Goal: Book appointment/travel/reservation

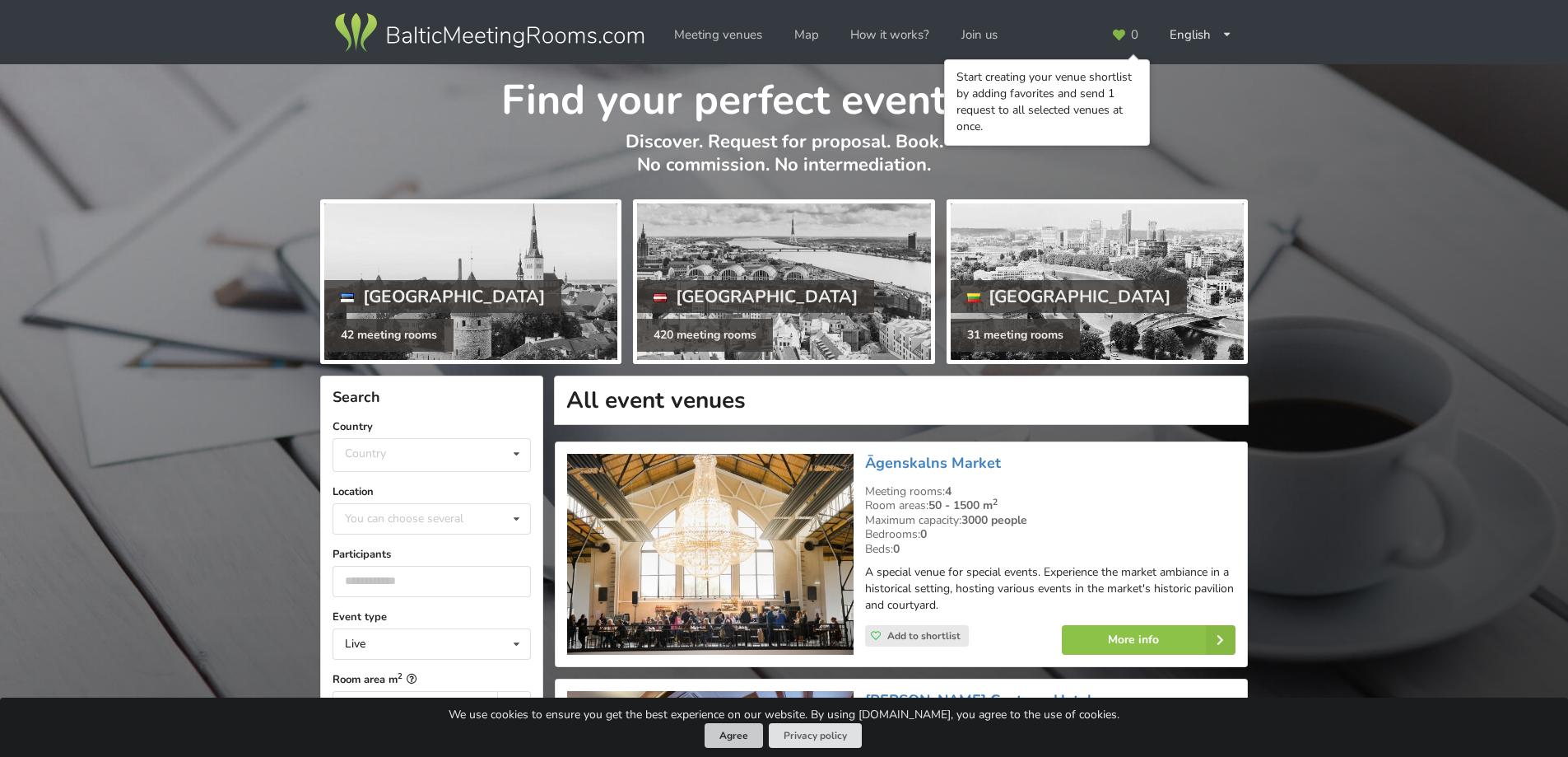
click at [742, 732] on button "Agree" at bounding box center [734, 736] width 59 height 26
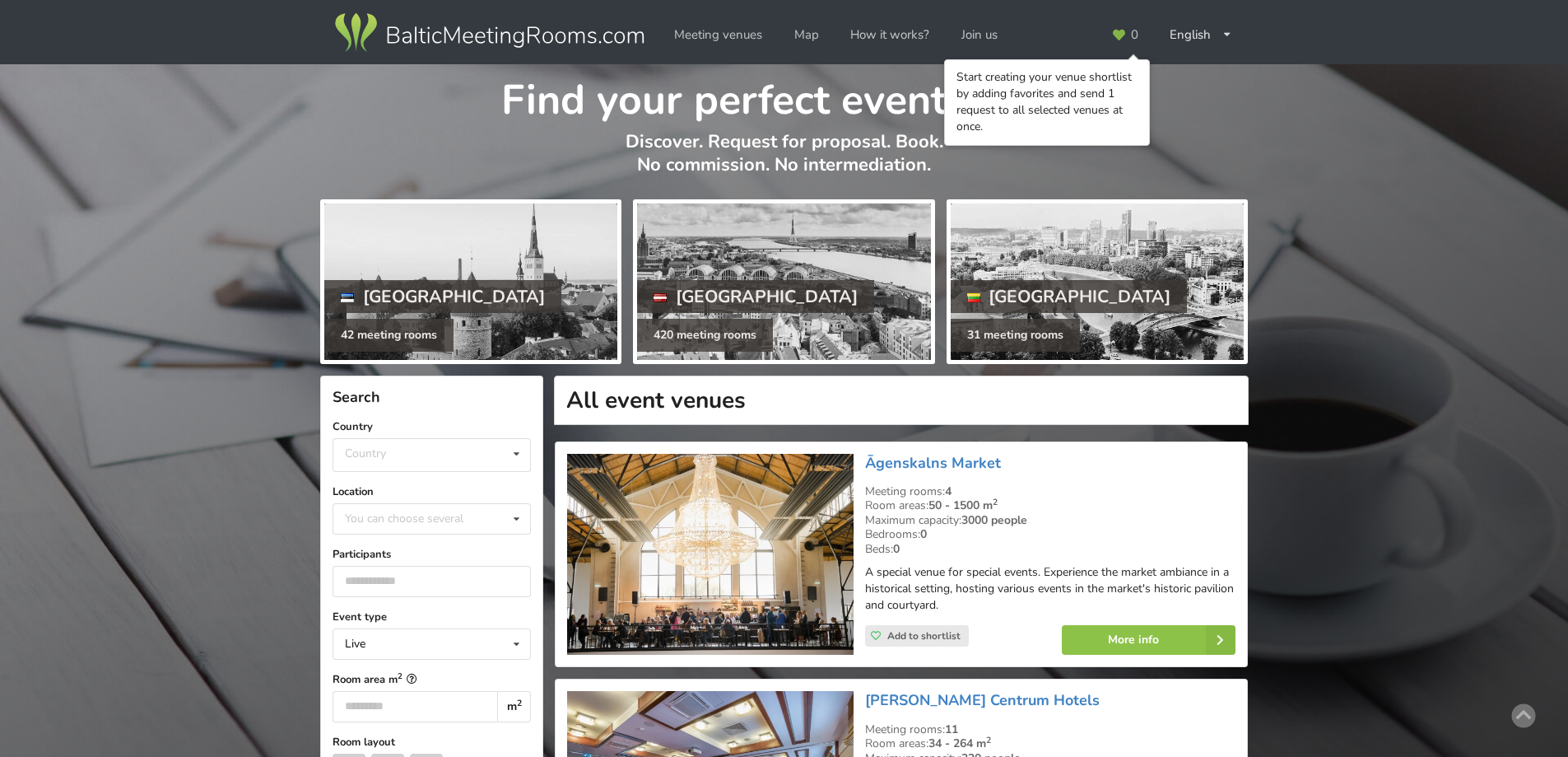
scroll to position [165, 0]
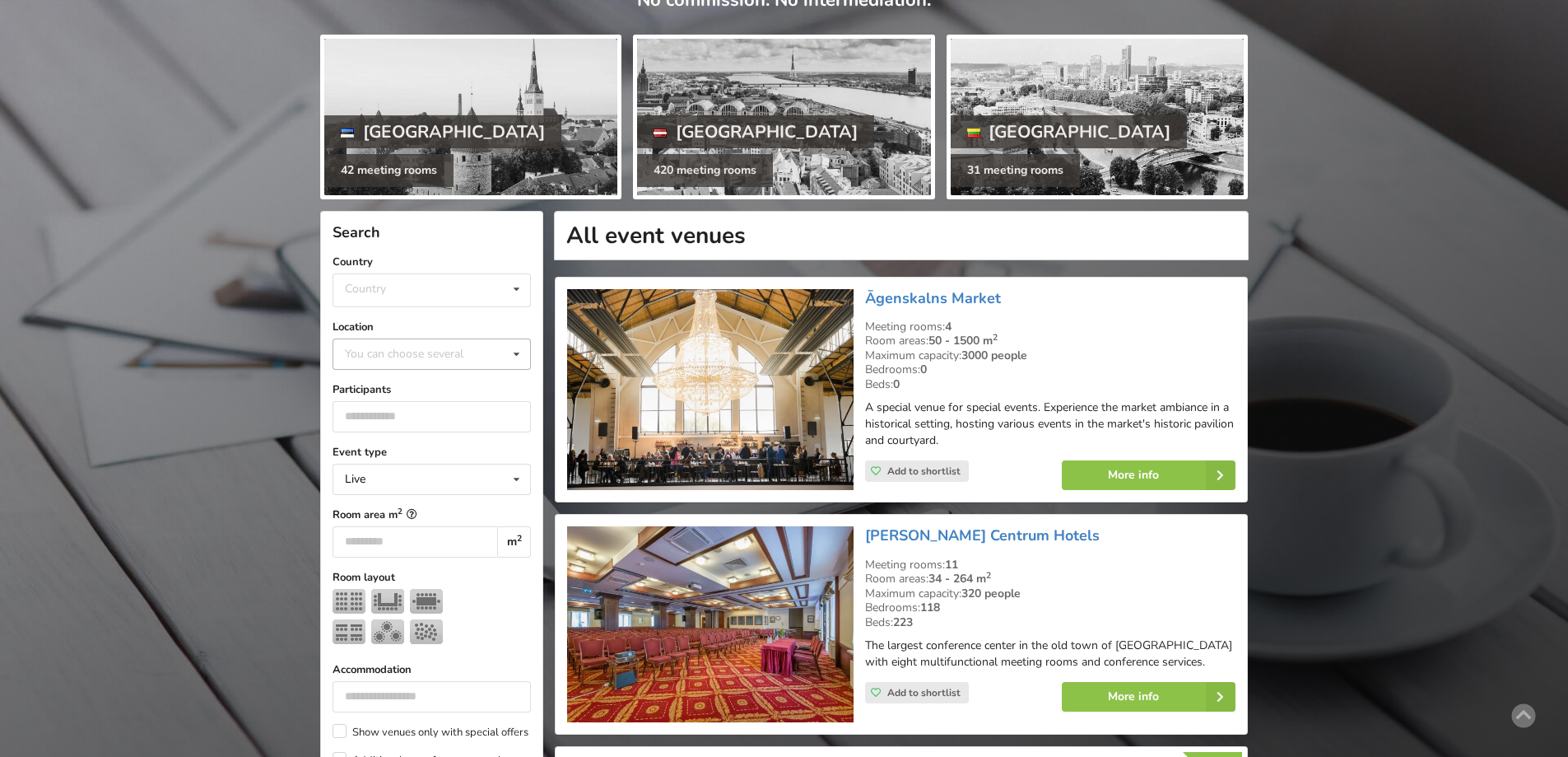
click at [391, 353] on div "You can choose several" at bounding box center [421, 354] width 160 height 19
click at [378, 479] on div "[GEOGRAPHIC_DATA]" at bounding box center [431, 484] width 197 height 31
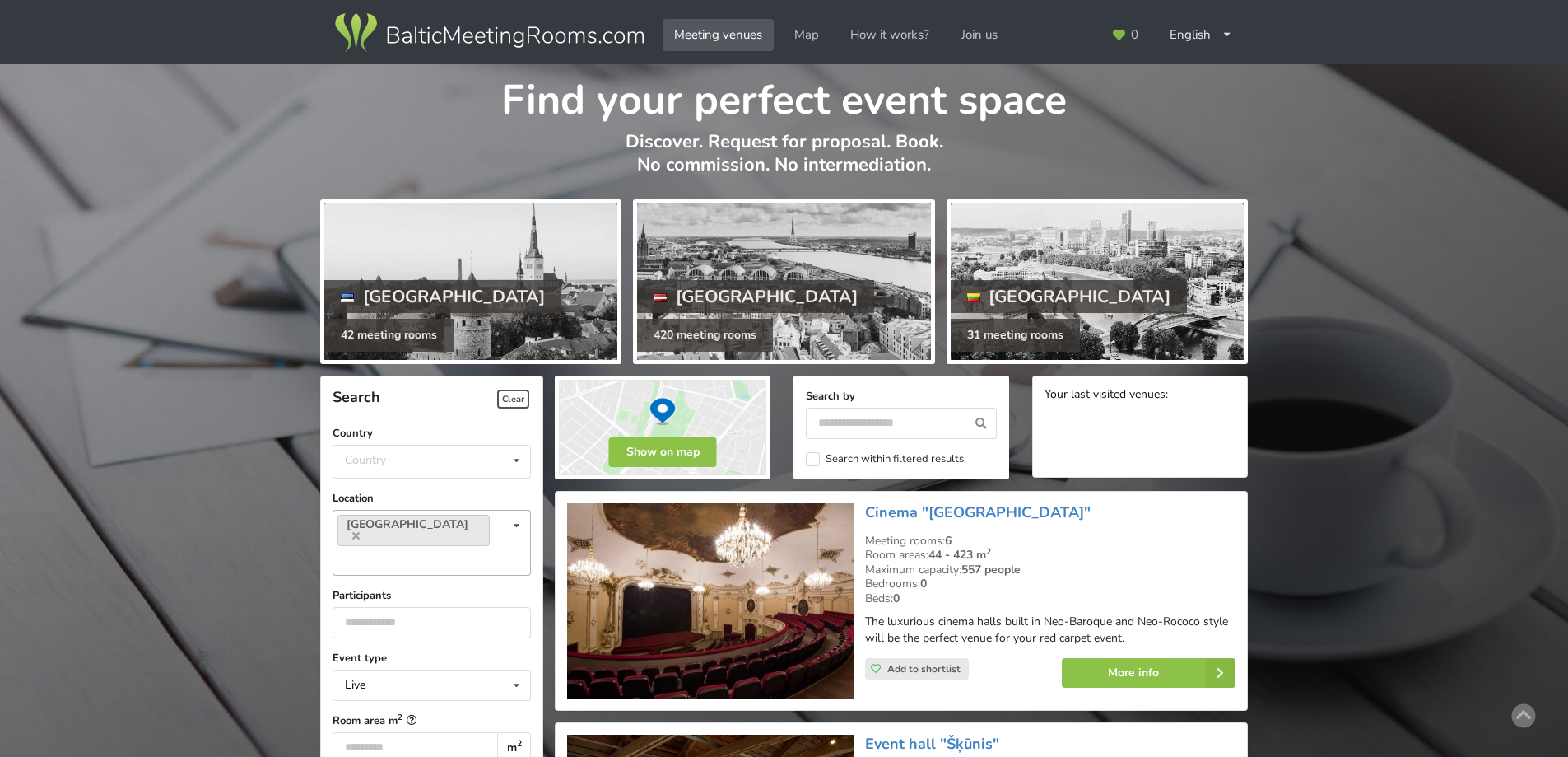
scroll to position [82, 0]
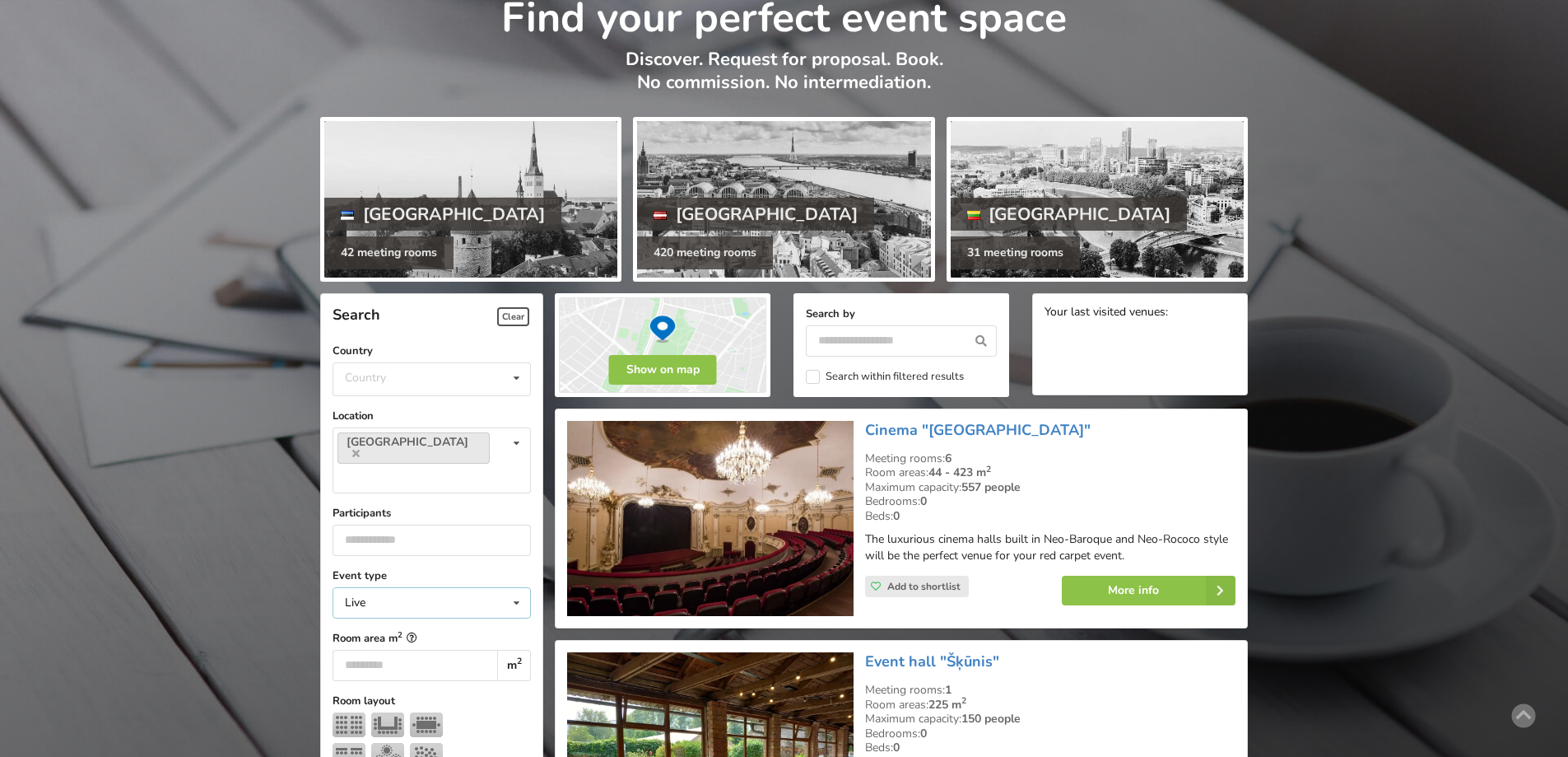
click at [513, 588] on icon at bounding box center [517, 603] width 24 height 31
click at [516, 588] on icon at bounding box center [517, 603] width 24 height 31
click at [505, 524] on input "number" at bounding box center [431, 539] width 199 height 31
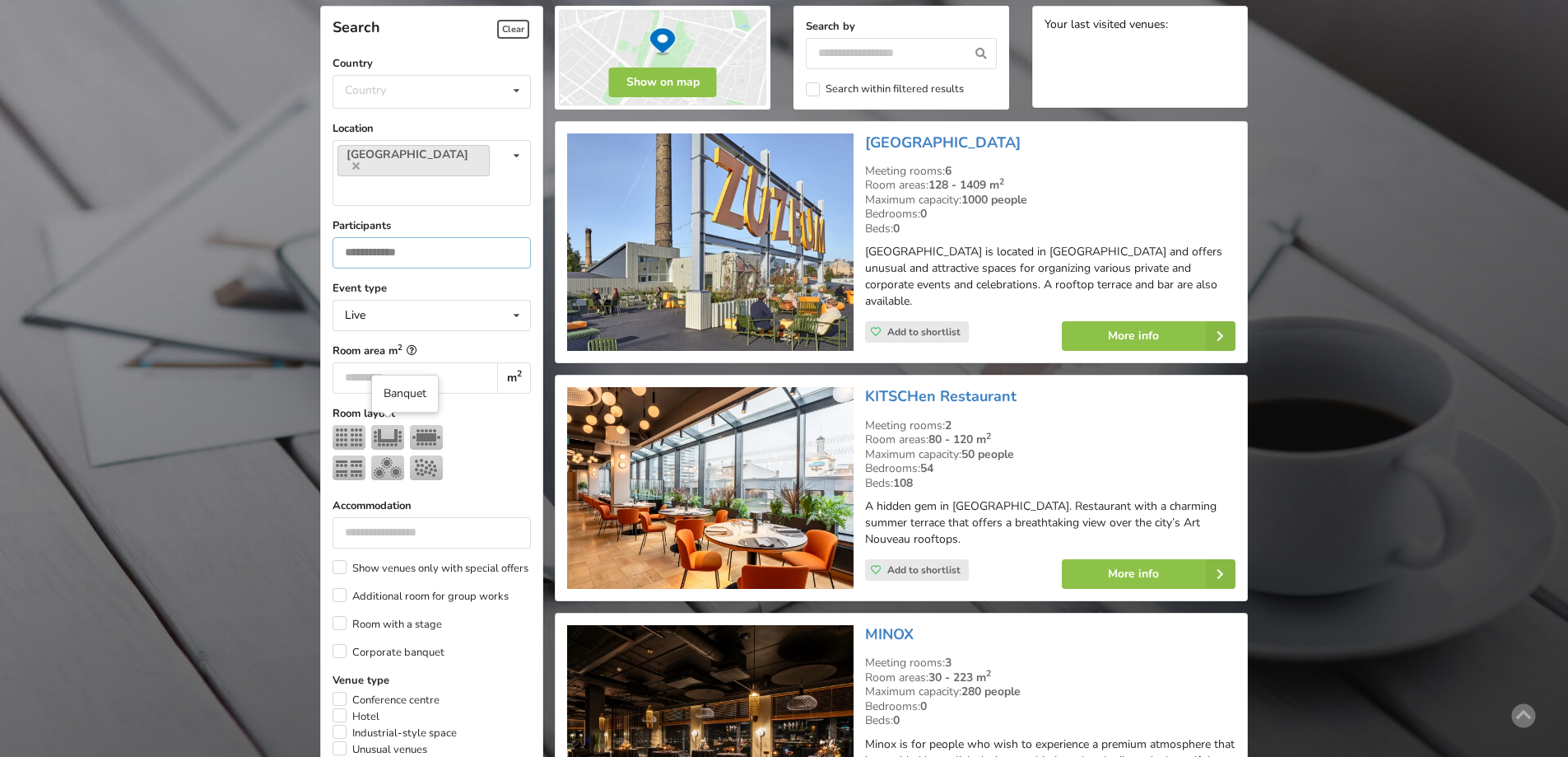
type input "**"
click at [388, 455] on img at bounding box center [387, 467] width 33 height 25
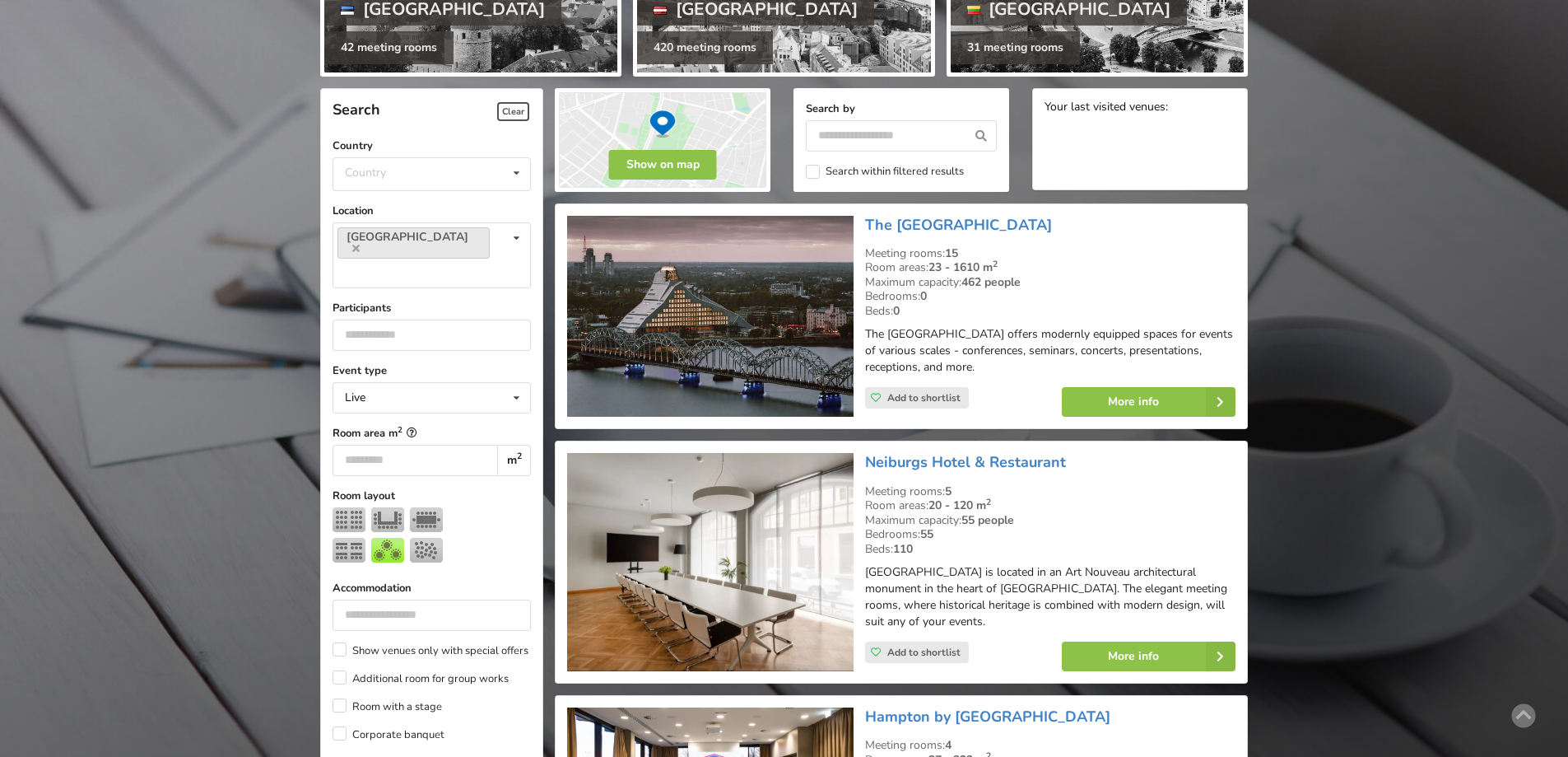
scroll to position [370, 0]
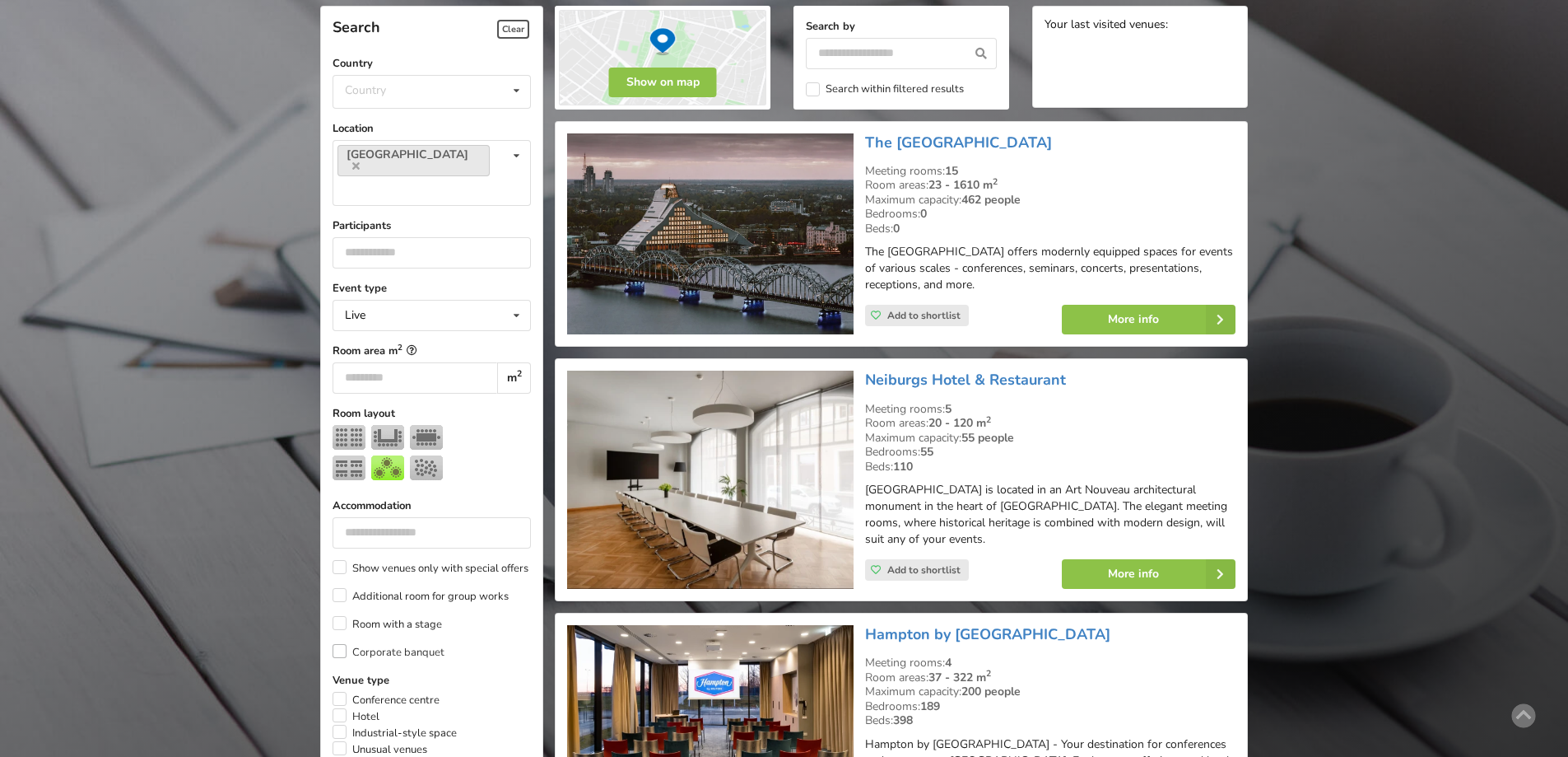
click at [341, 644] on label "Corporate banquet" at bounding box center [388, 652] width 112 height 16
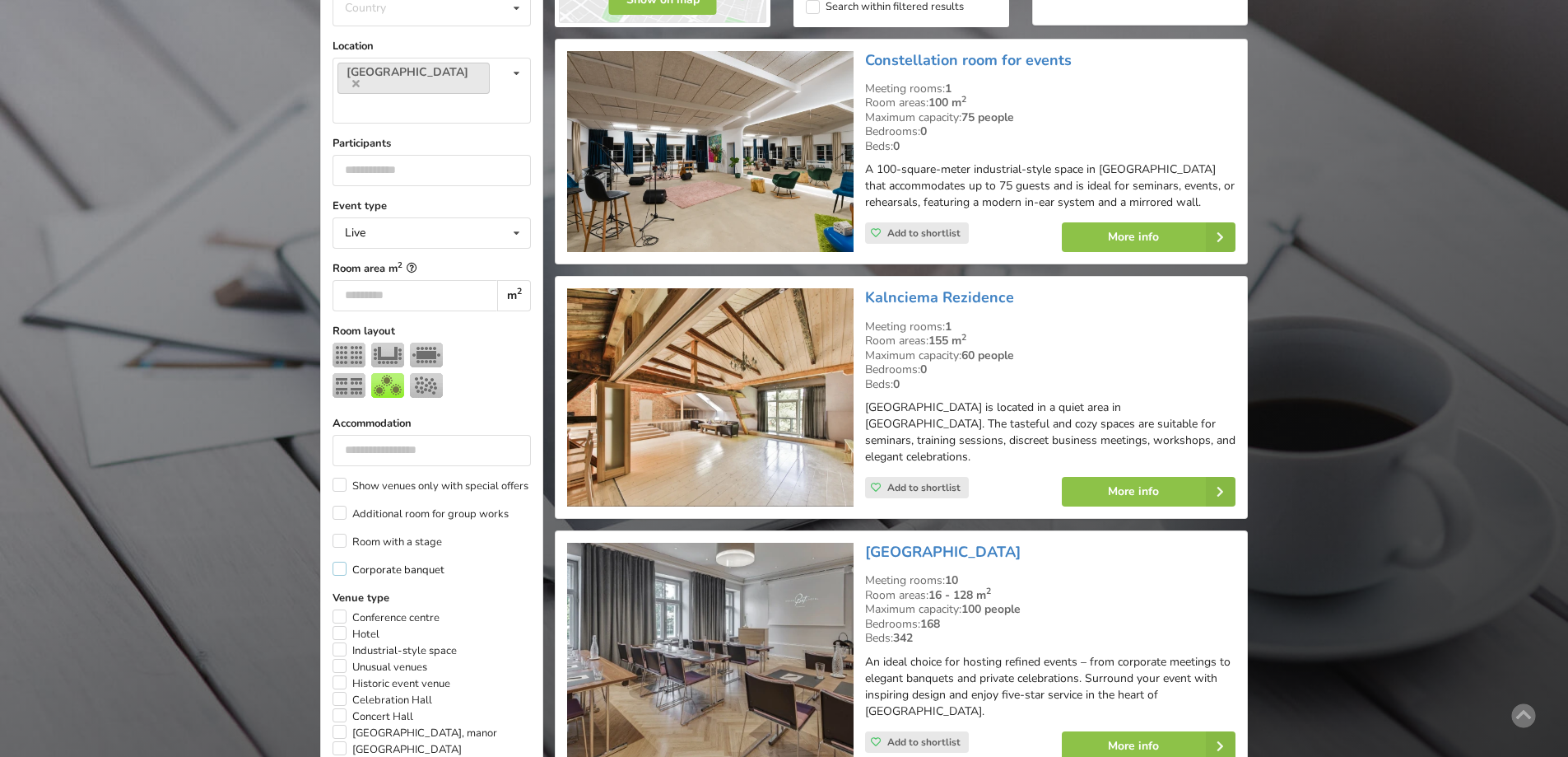
scroll to position [534, 0]
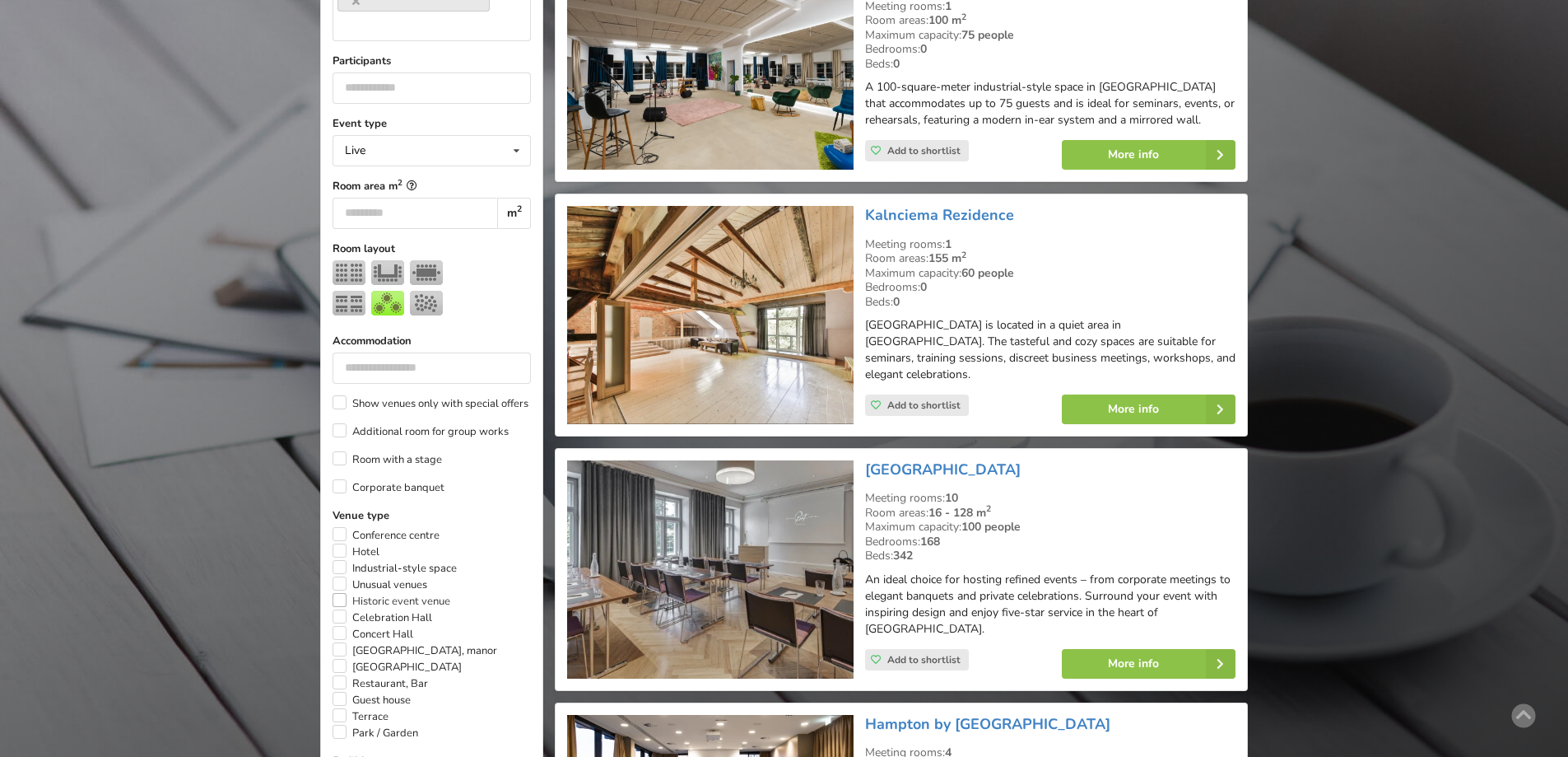
click at [341, 593] on label "Historic event venue" at bounding box center [391, 601] width 118 height 16
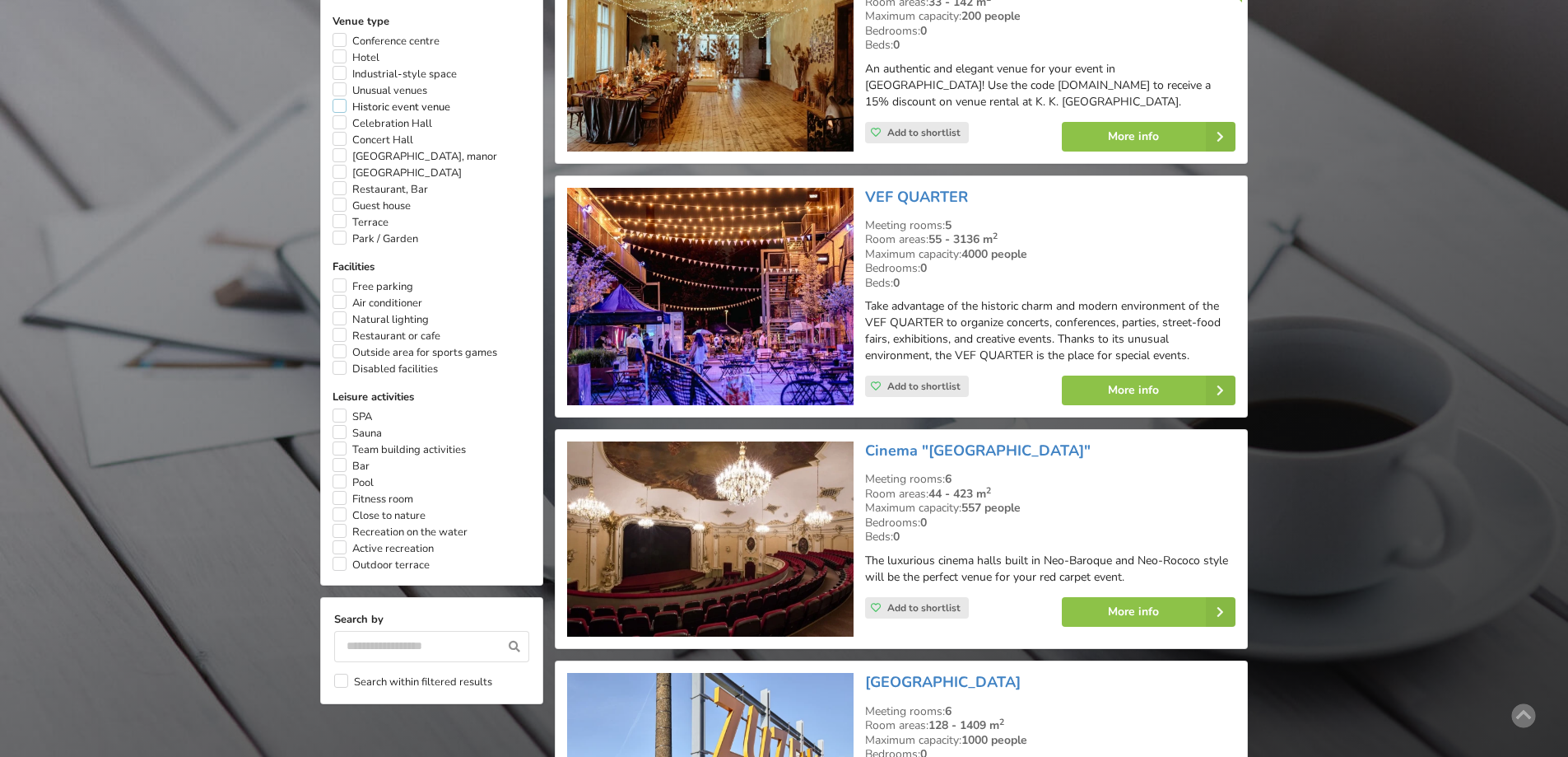
scroll to position [864, 0]
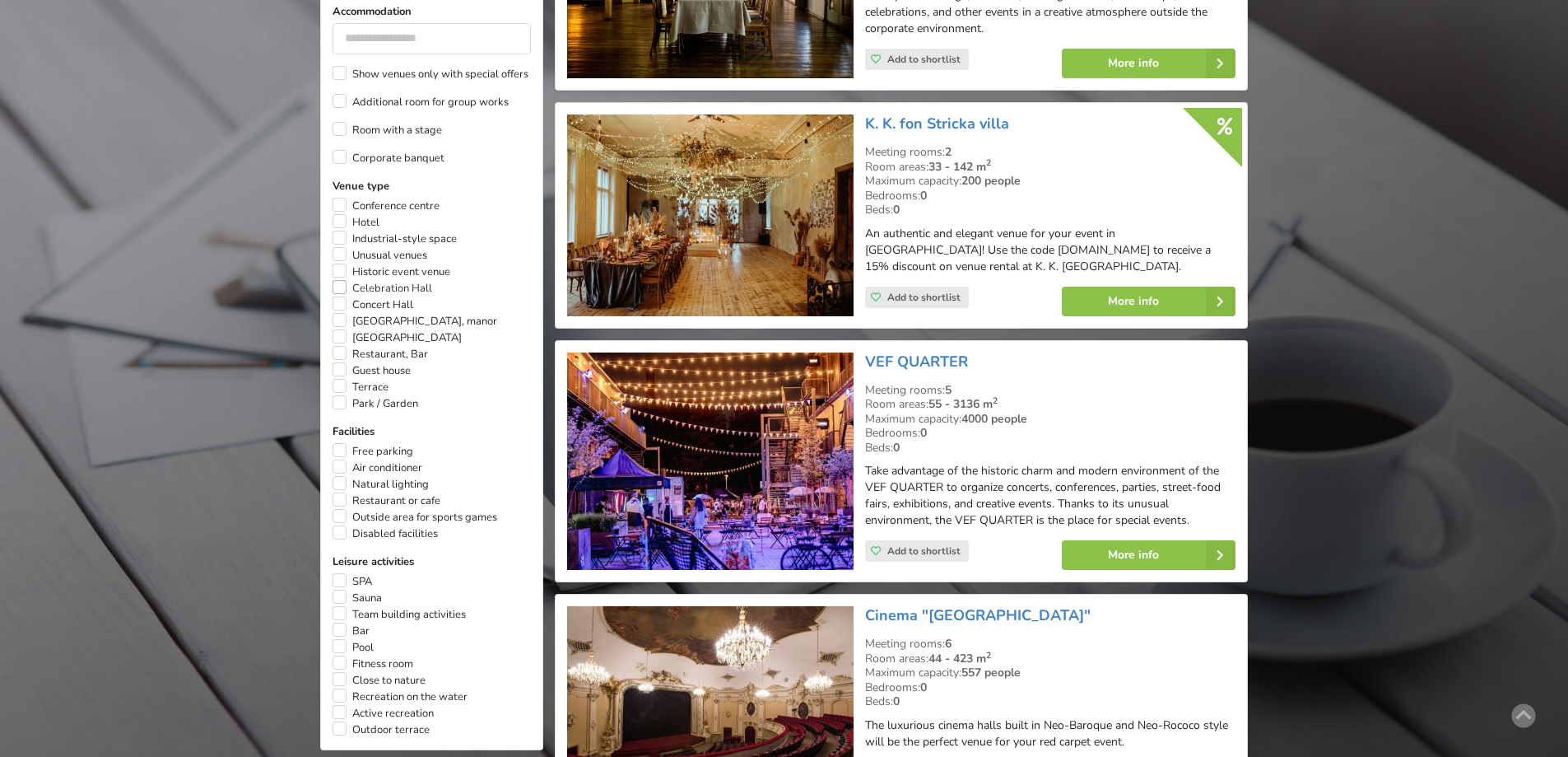
click at [341, 280] on label "Celebration Hall" at bounding box center [382, 288] width 100 height 16
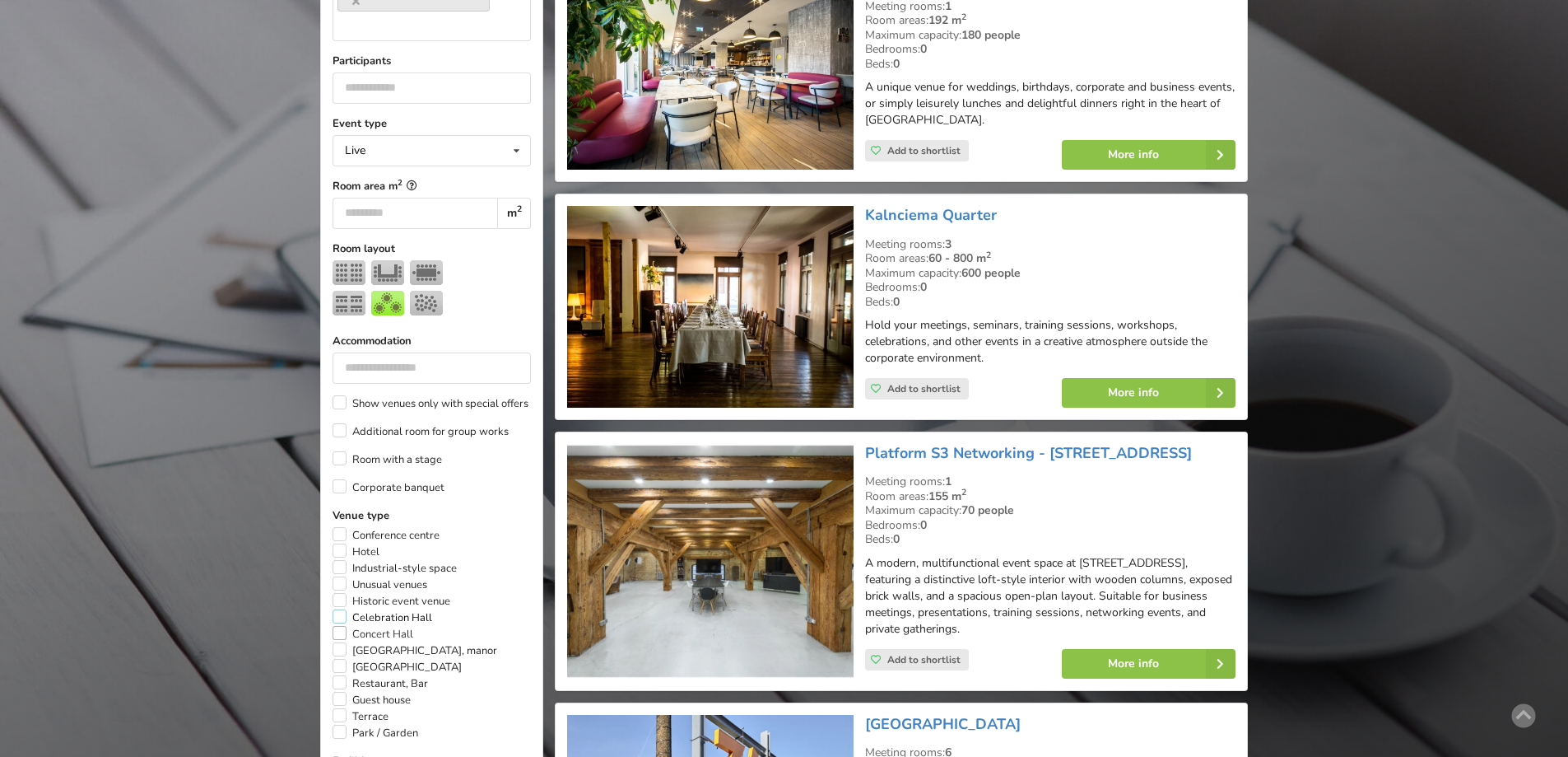
scroll to position [617, 0]
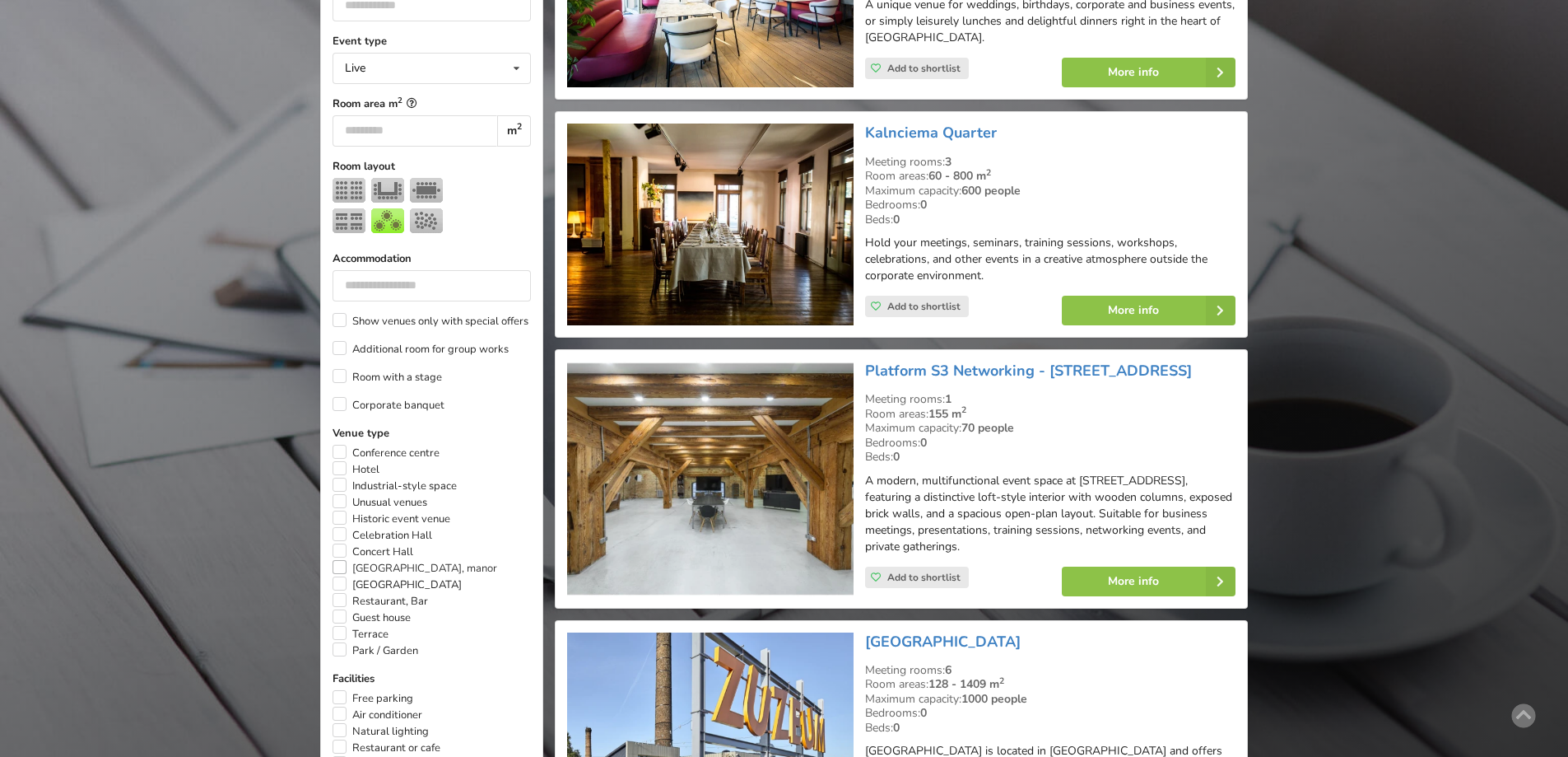
click at [338, 560] on label "[GEOGRAPHIC_DATA], manor" at bounding box center [414, 568] width 165 height 16
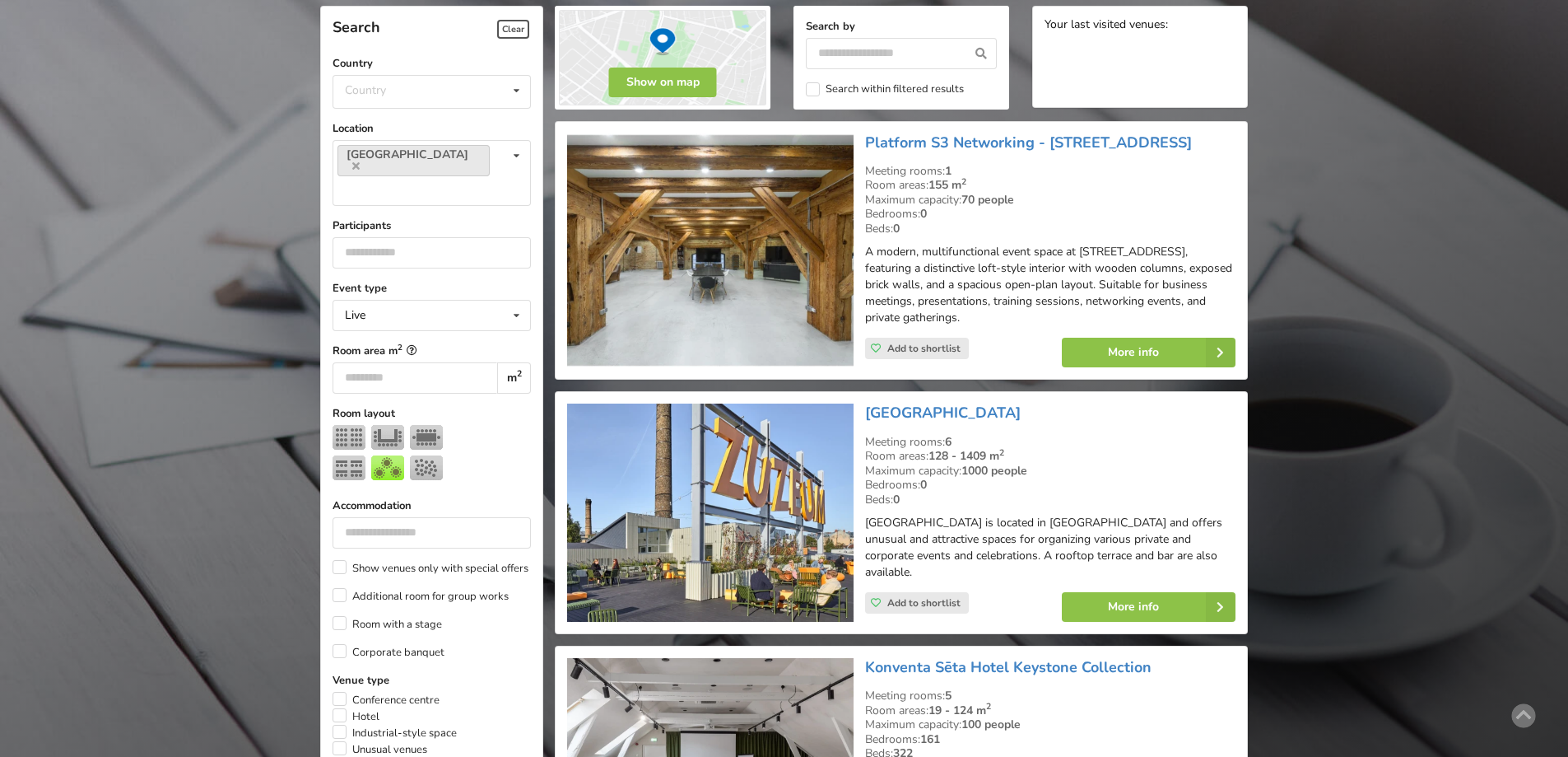
scroll to position [617, 0]
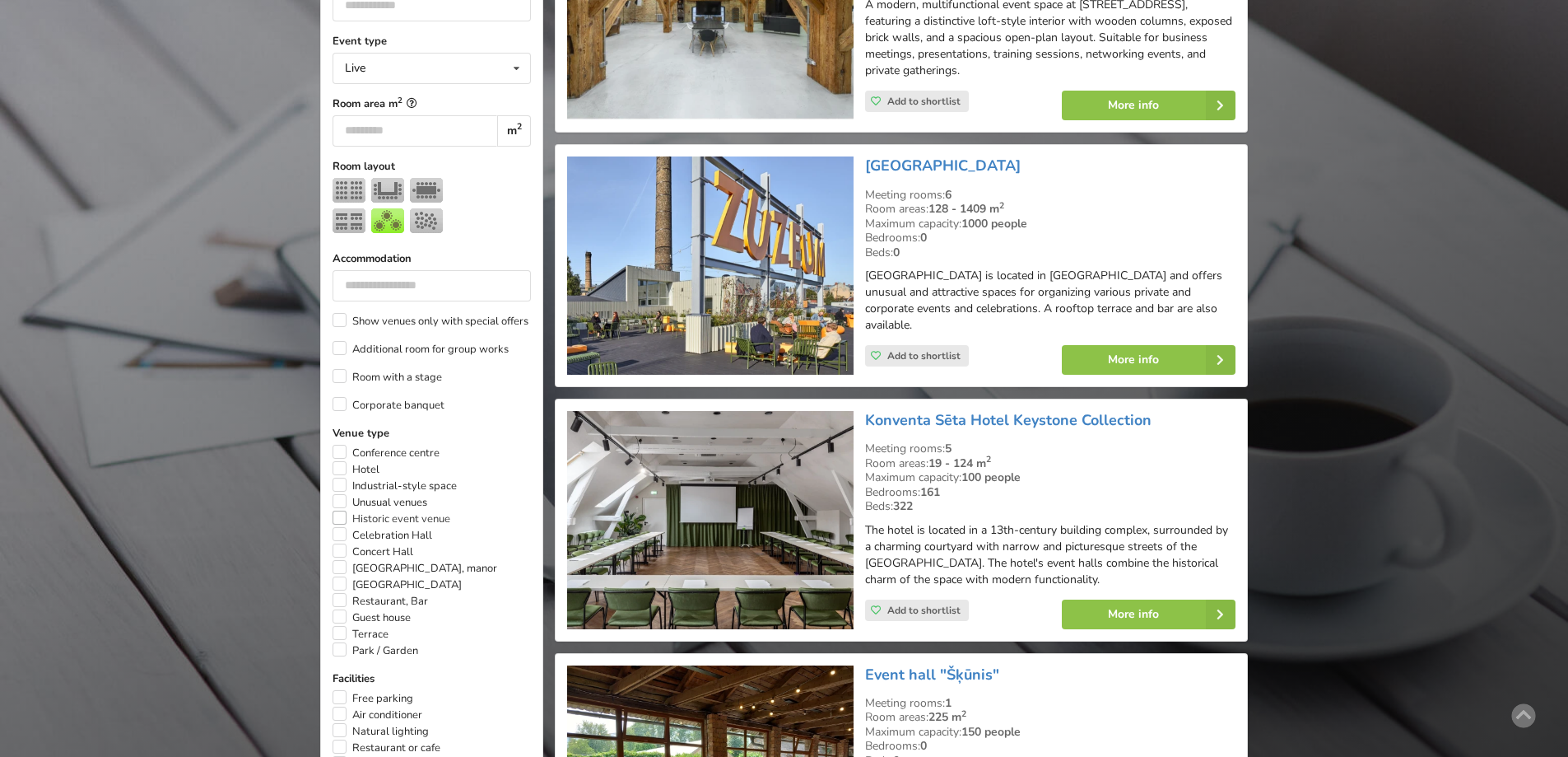
click at [337, 510] on label "Historic event venue" at bounding box center [391, 518] width 118 height 16
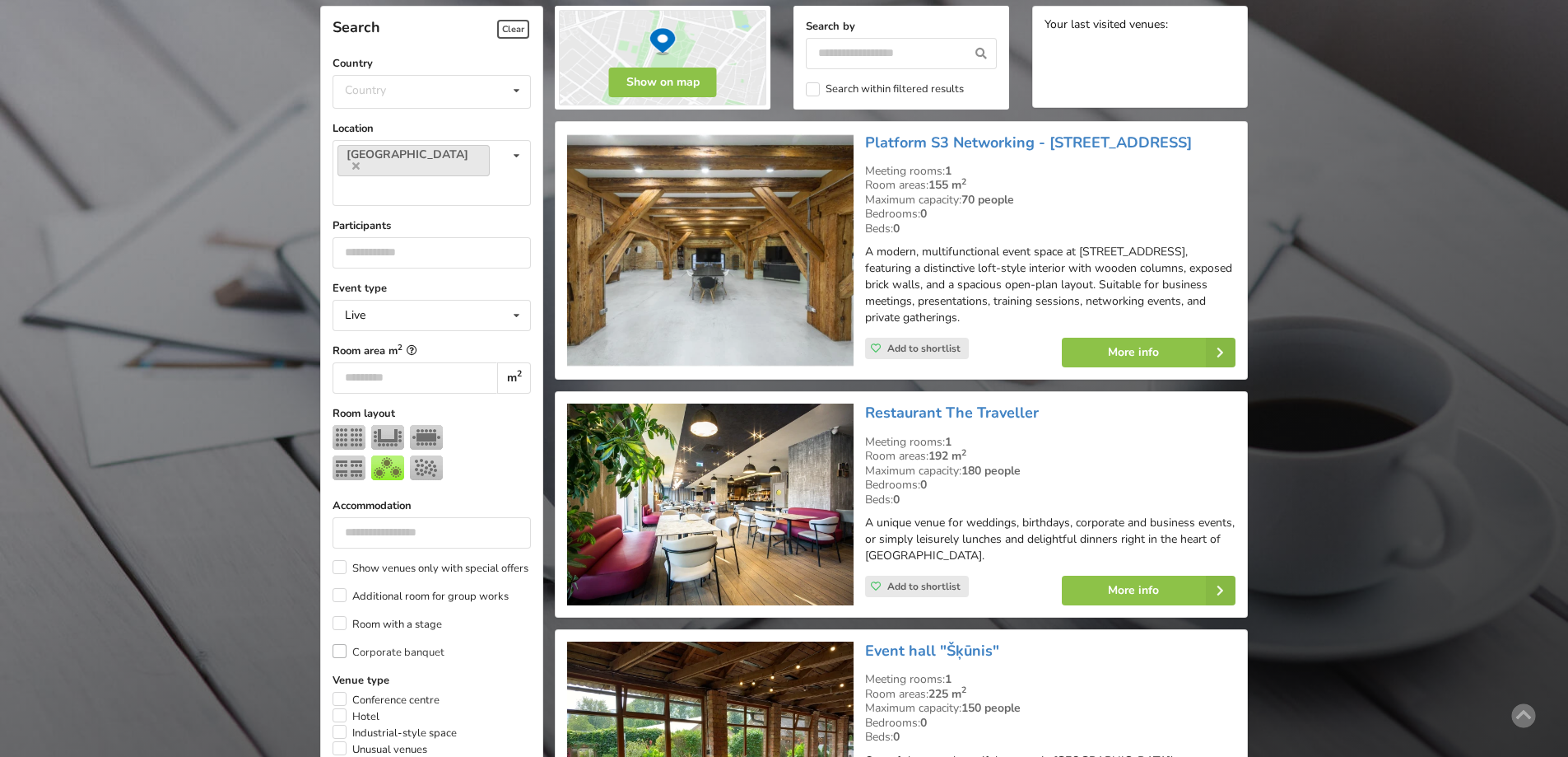
scroll to position [617, 0]
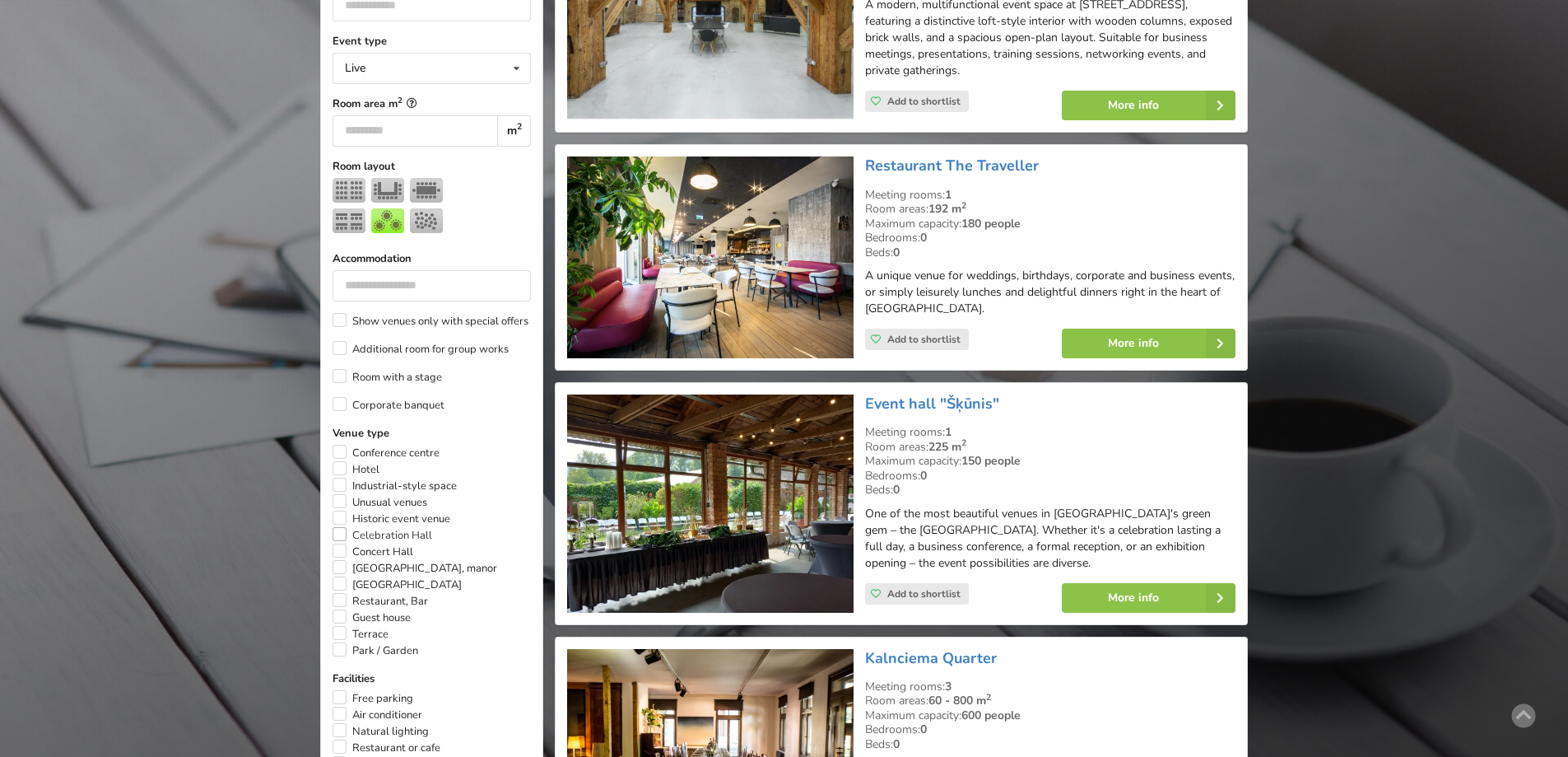
click at [341, 527] on label "Celebration Hall" at bounding box center [382, 535] width 100 height 16
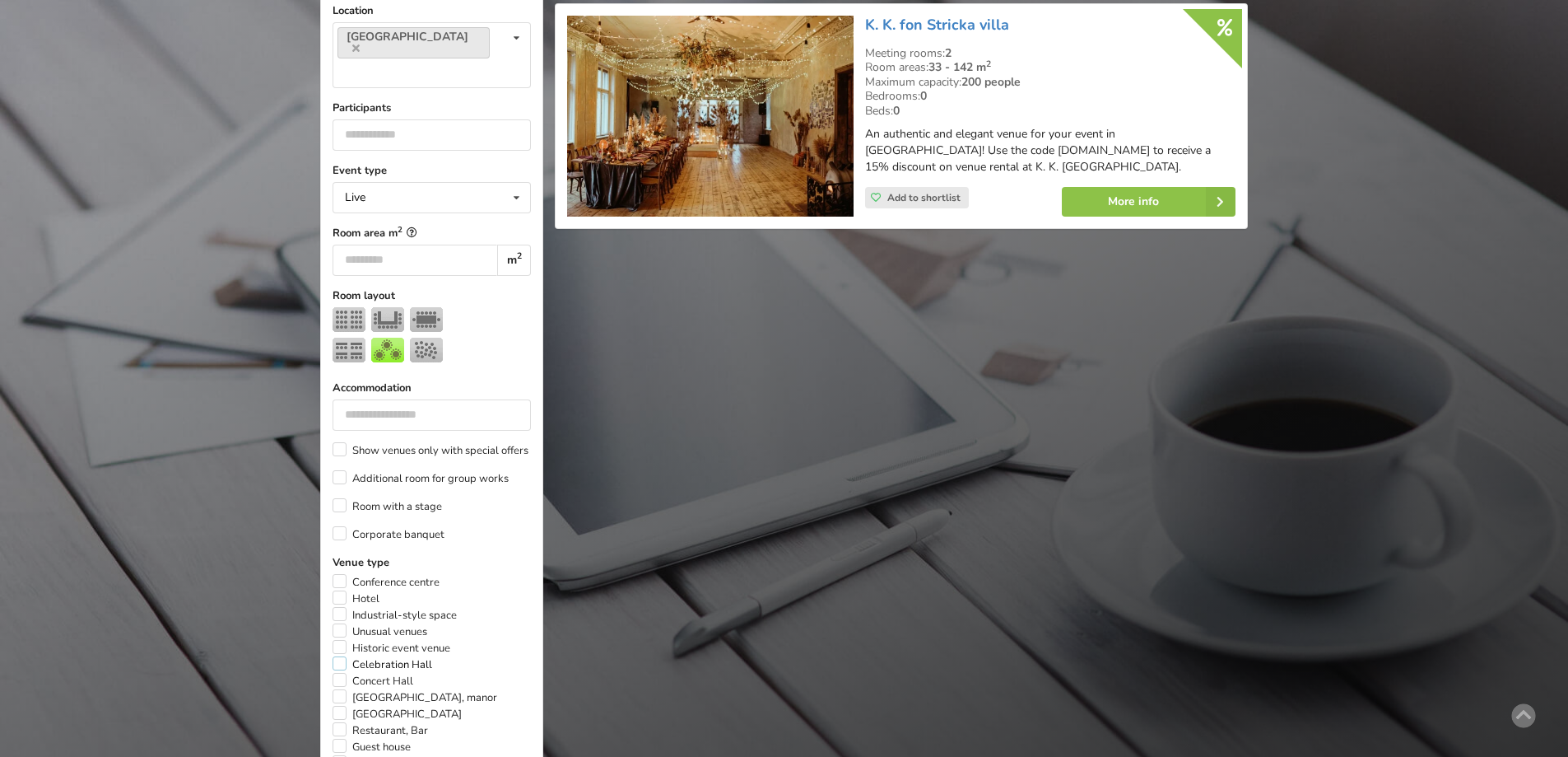
scroll to position [370, 0]
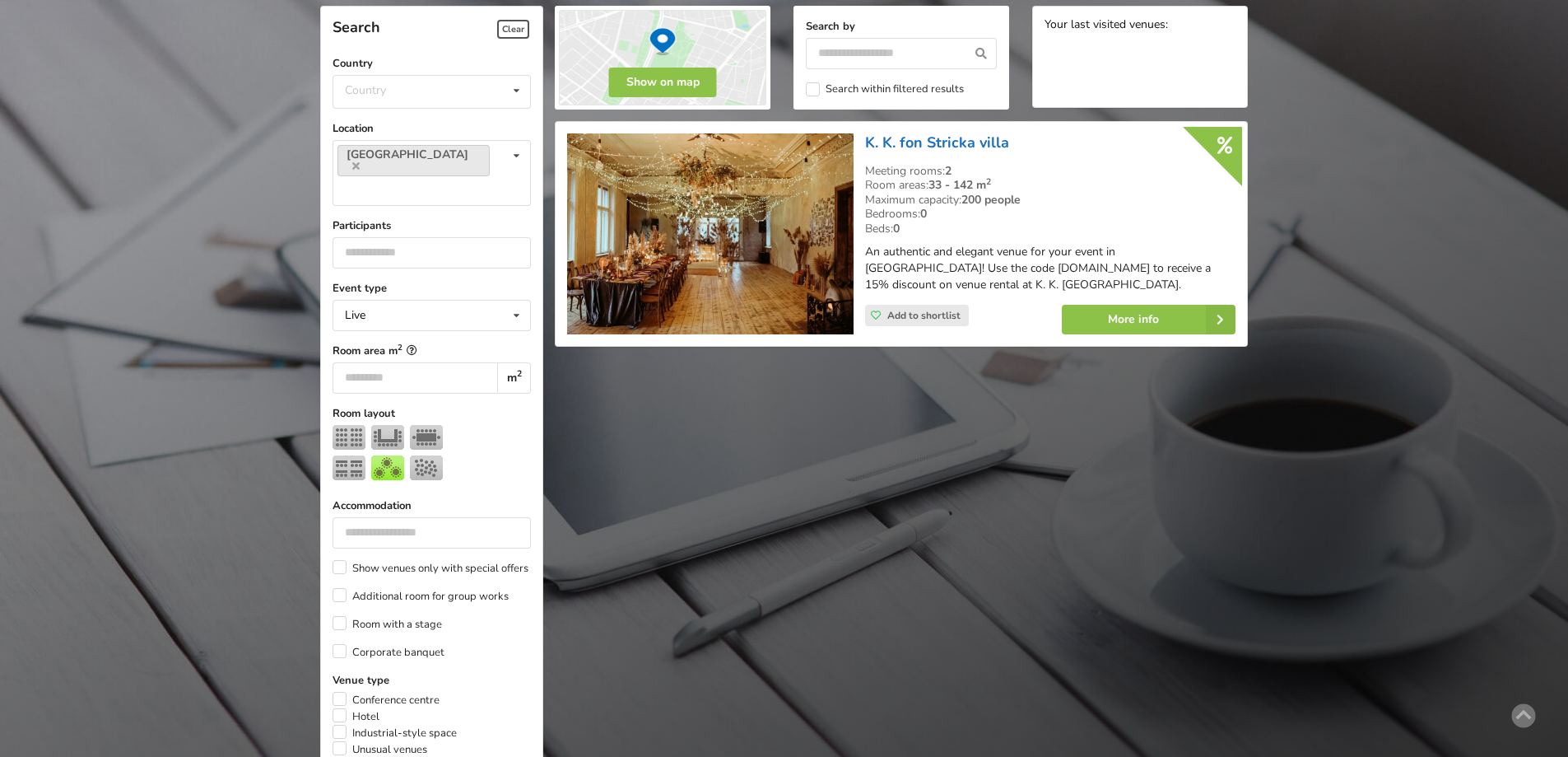
drag, startPoint x: 1067, startPoint y: 144, endPoint x: 864, endPoint y: 136, distance: 203.2
click at [865, 136] on h3 "K. K. fon Stricka villa" at bounding box center [1050, 143] width 370 height 19
copy link "K. K. fon Stricka villa"
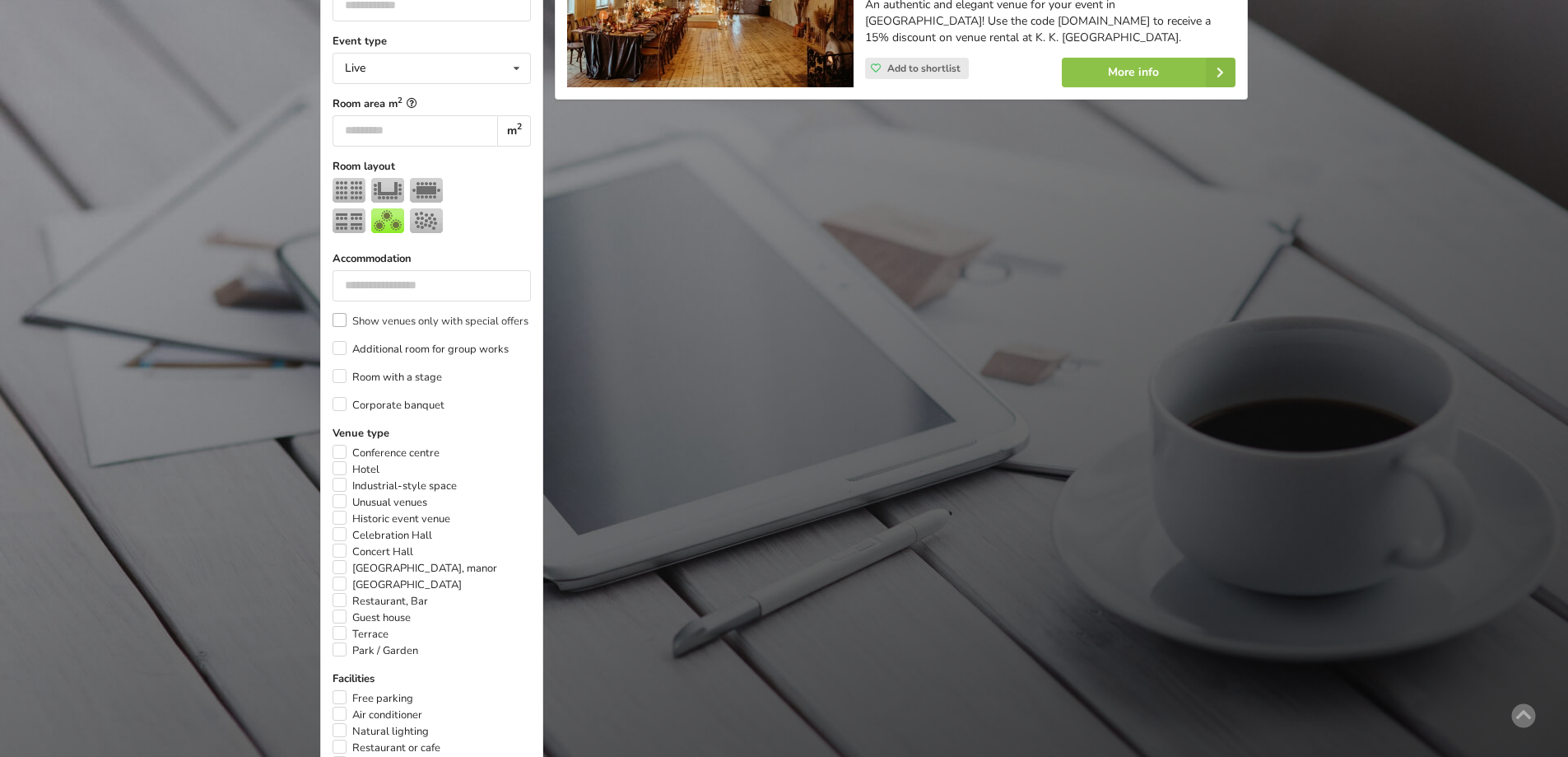
scroll to position [699, 0]
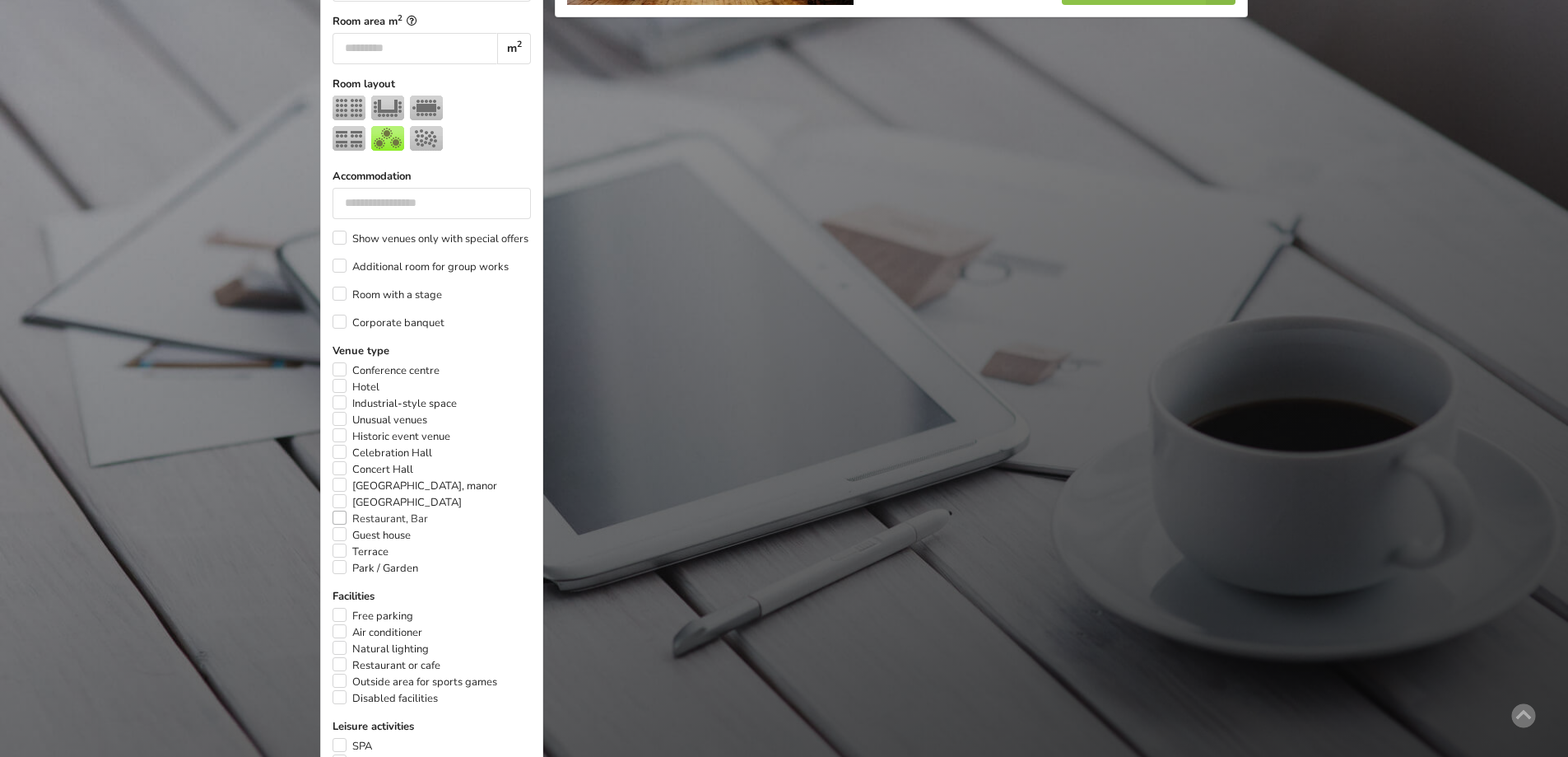
click at [339, 510] on label "Restaurant, Bar" at bounding box center [380, 518] width 96 height 16
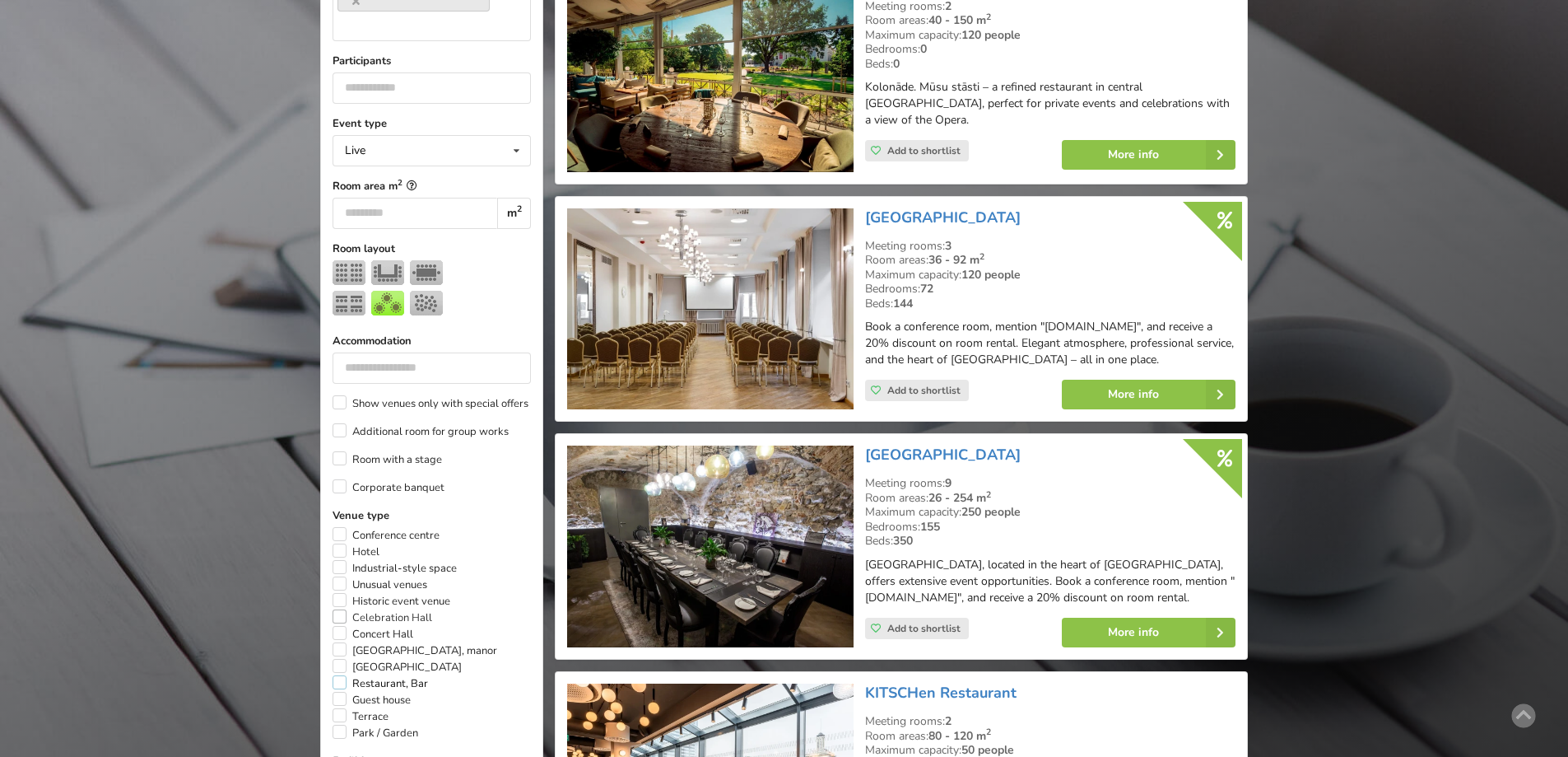
scroll to position [699, 0]
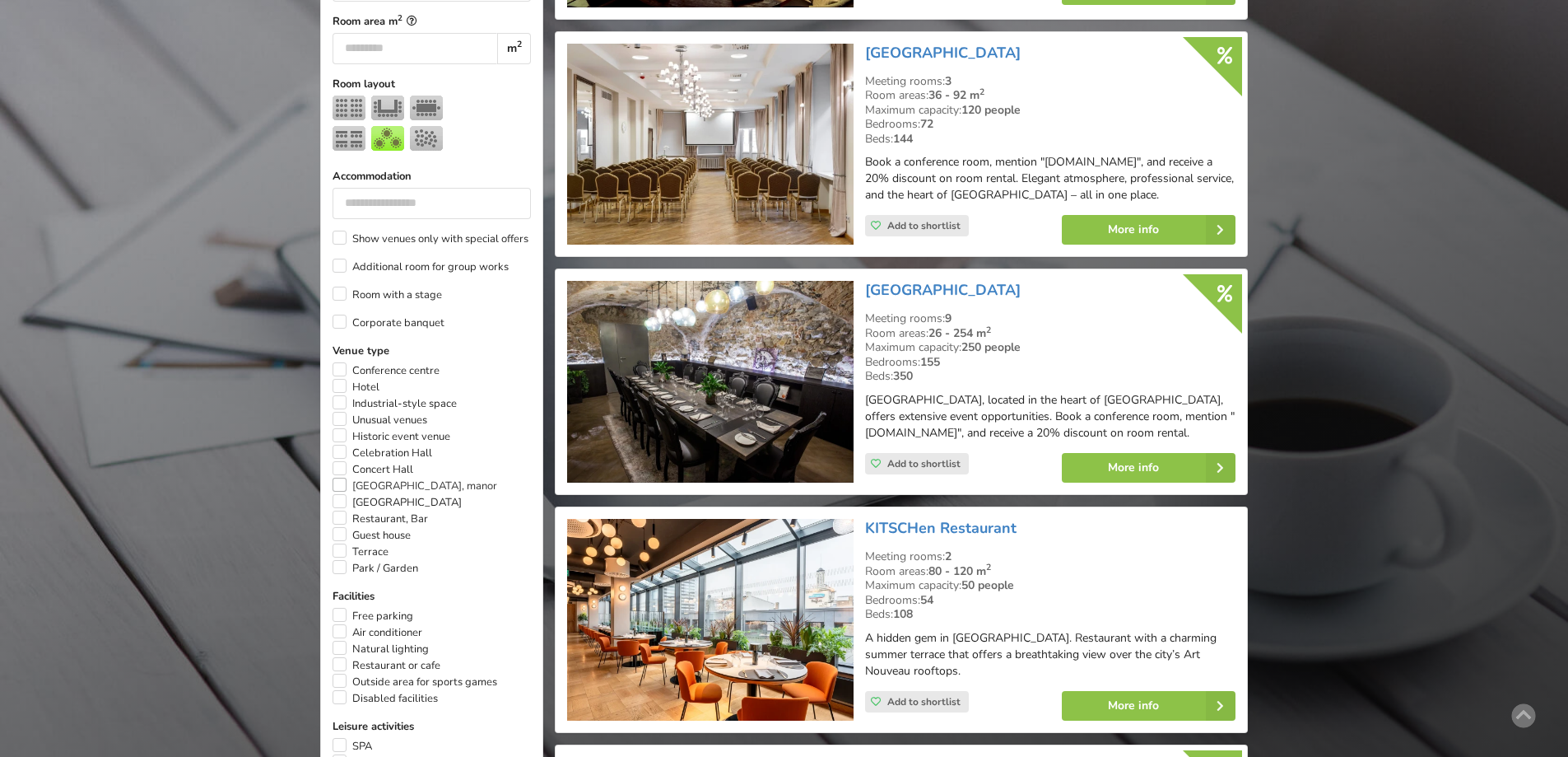
click at [334, 477] on label "[GEOGRAPHIC_DATA], manor" at bounding box center [414, 485] width 165 height 16
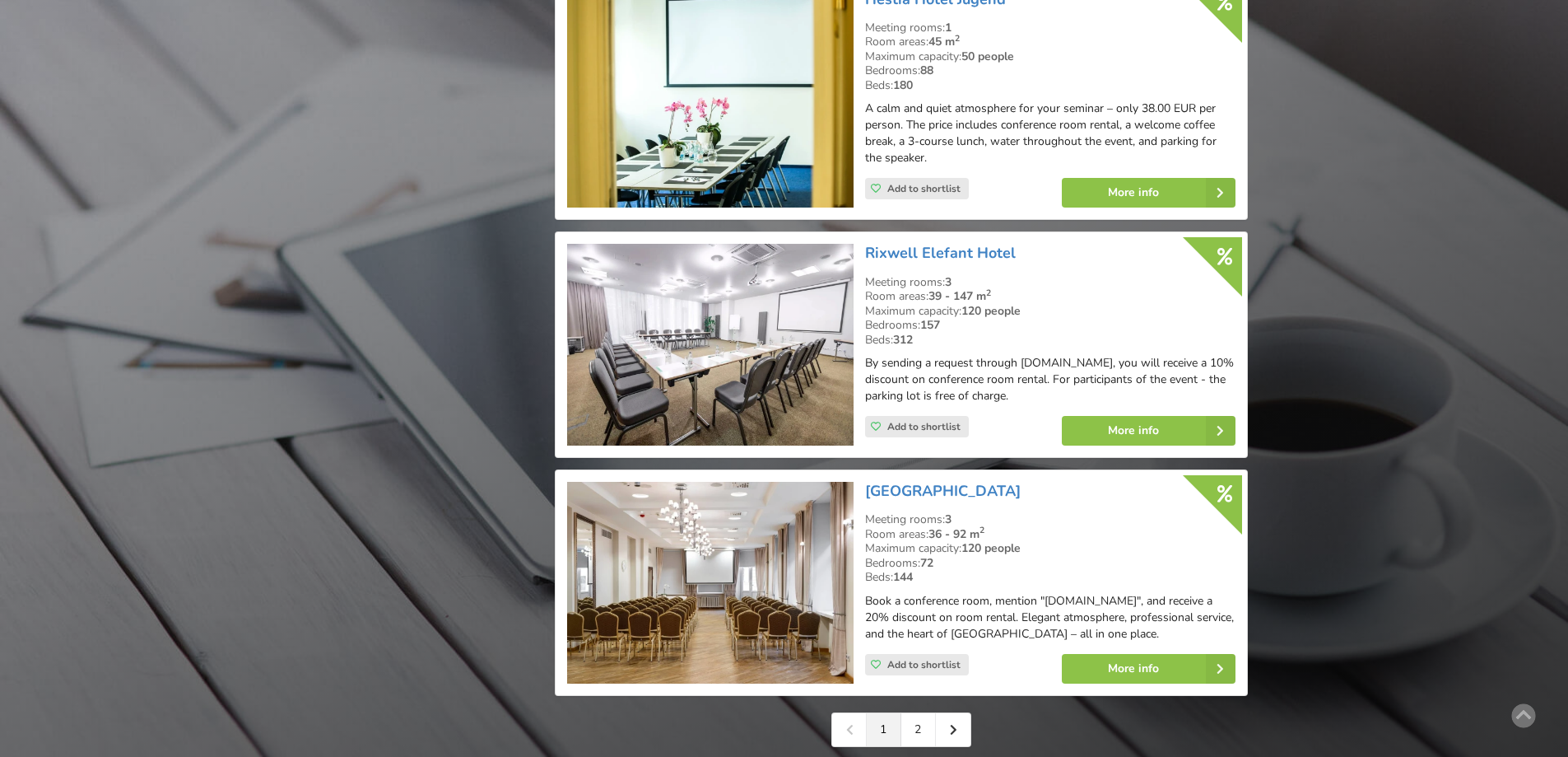
scroll to position [3582, 0]
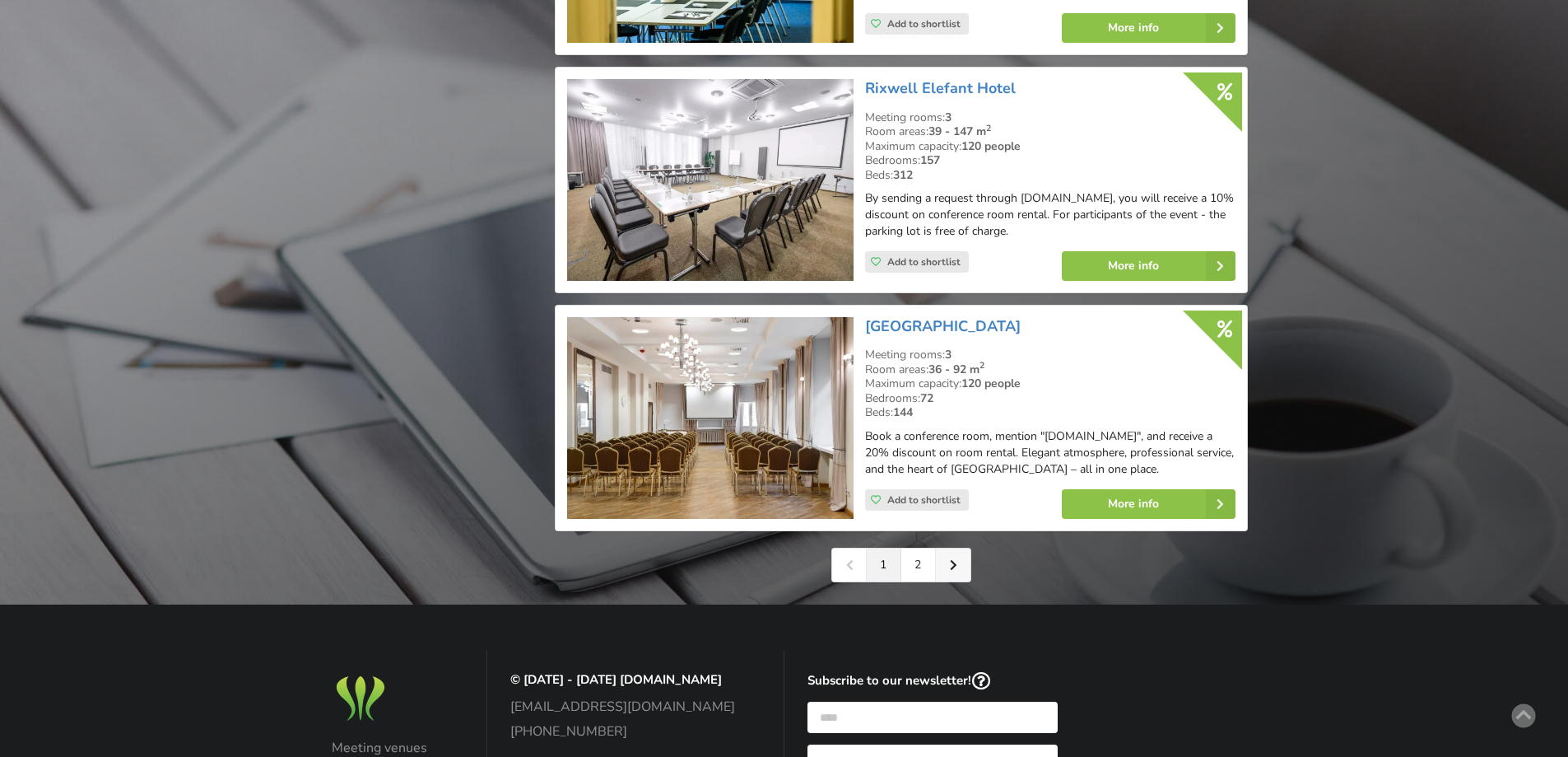
click at [946, 548] on link at bounding box center [953, 564] width 35 height 33
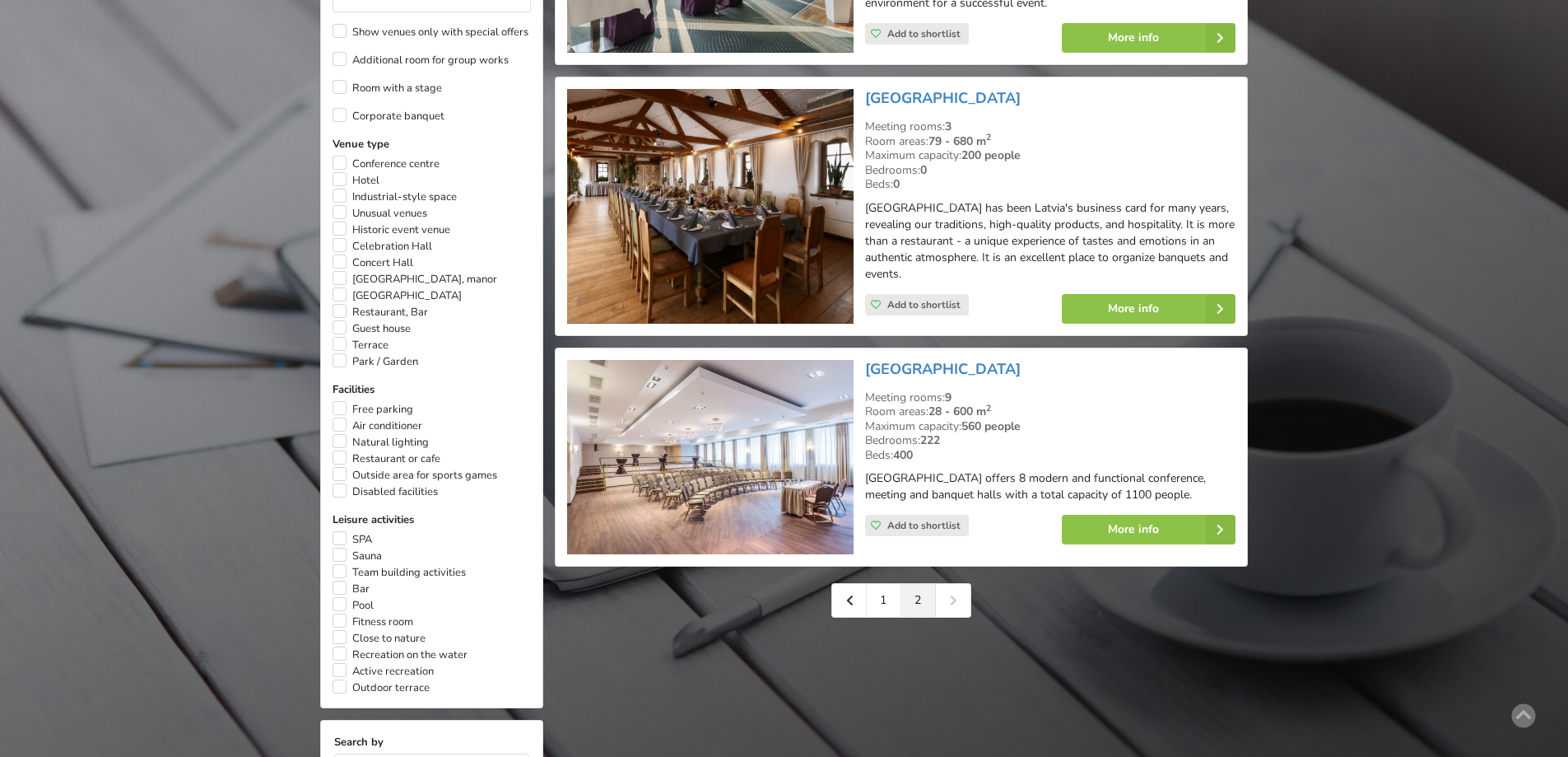
scroll to position [576, 0]
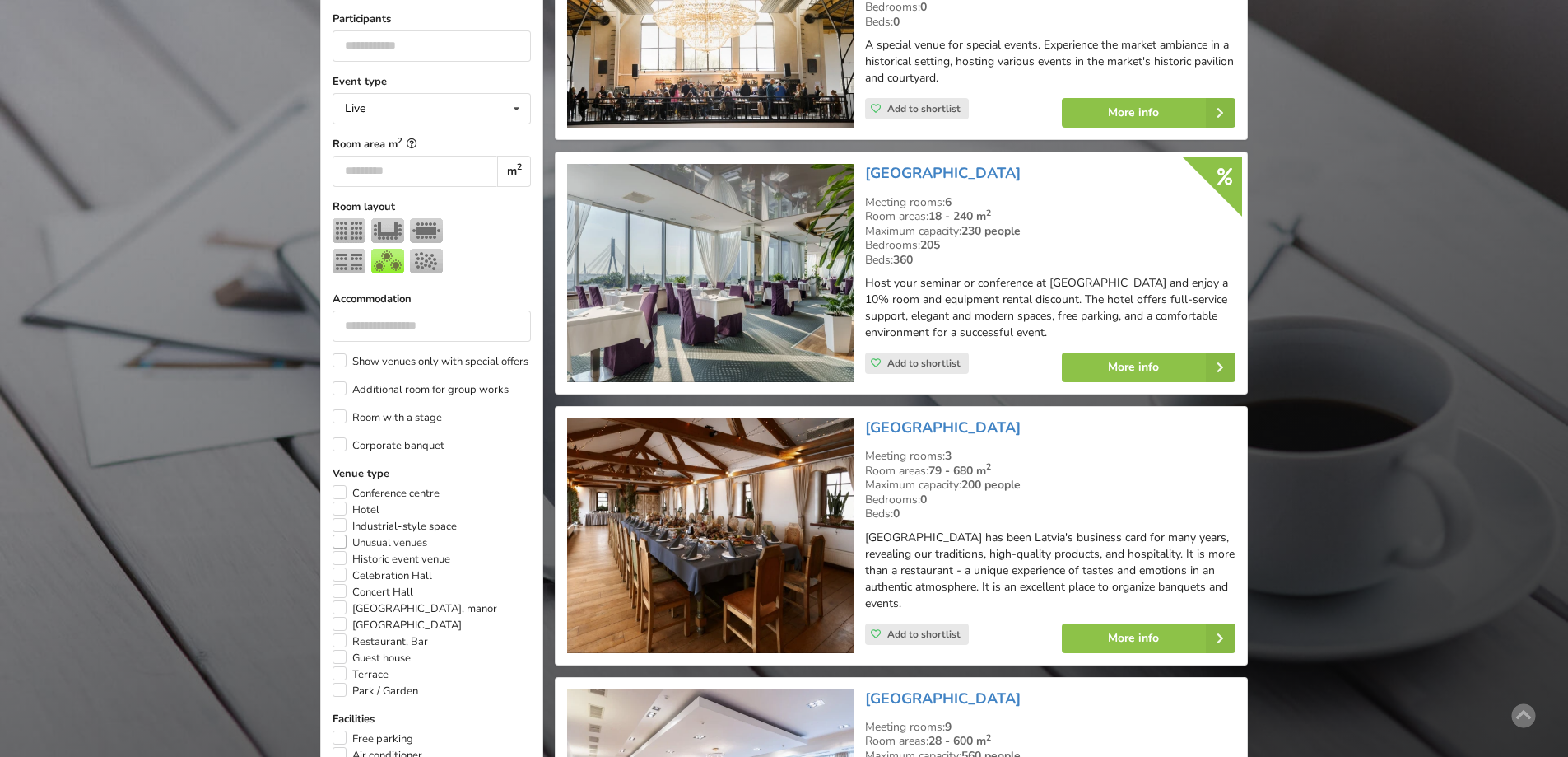
click at [340, 534] on label "Unusual venues" at bounding box center [379, 542] width 95 height 16
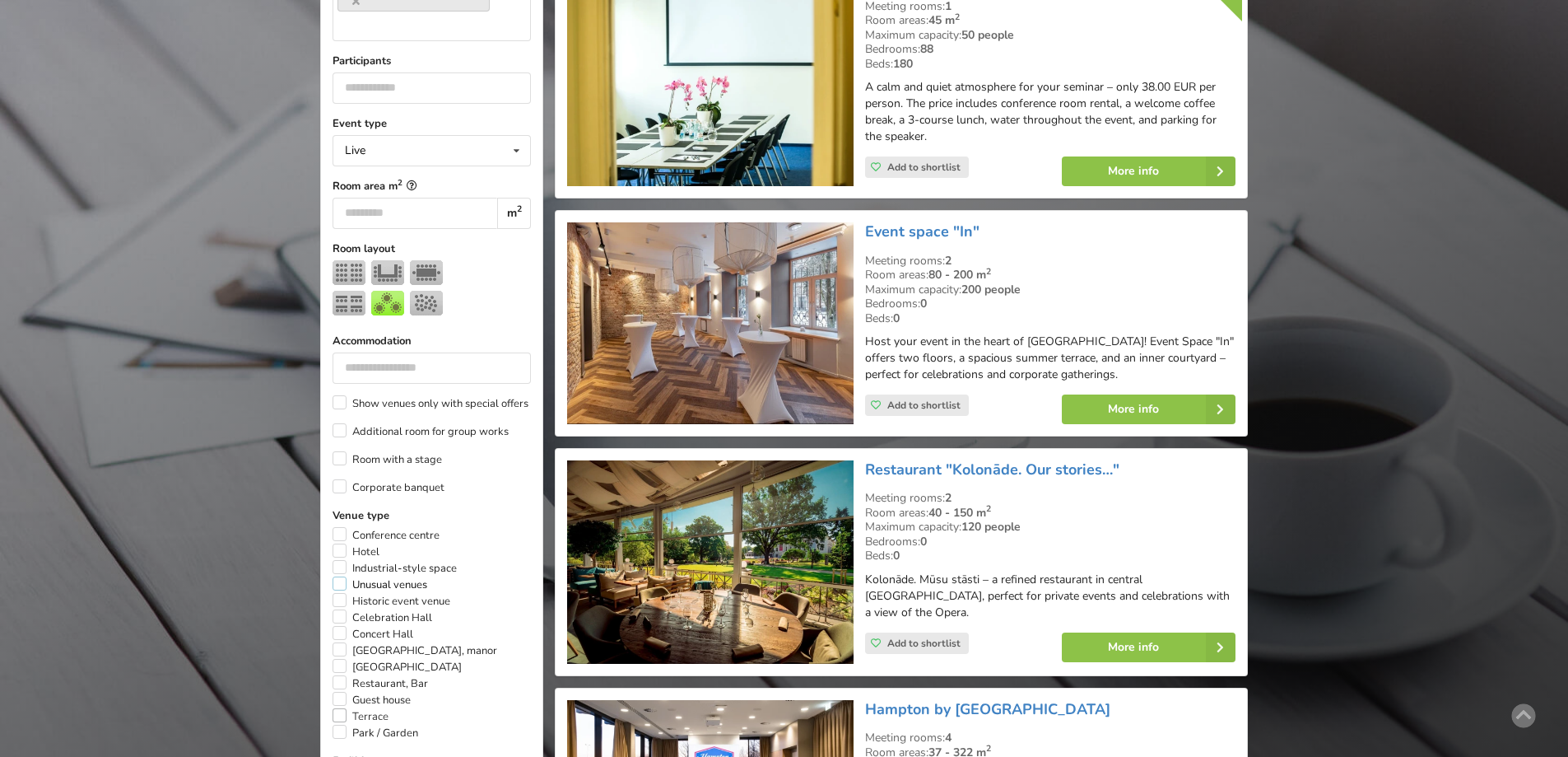
scroll to position [617, 0]
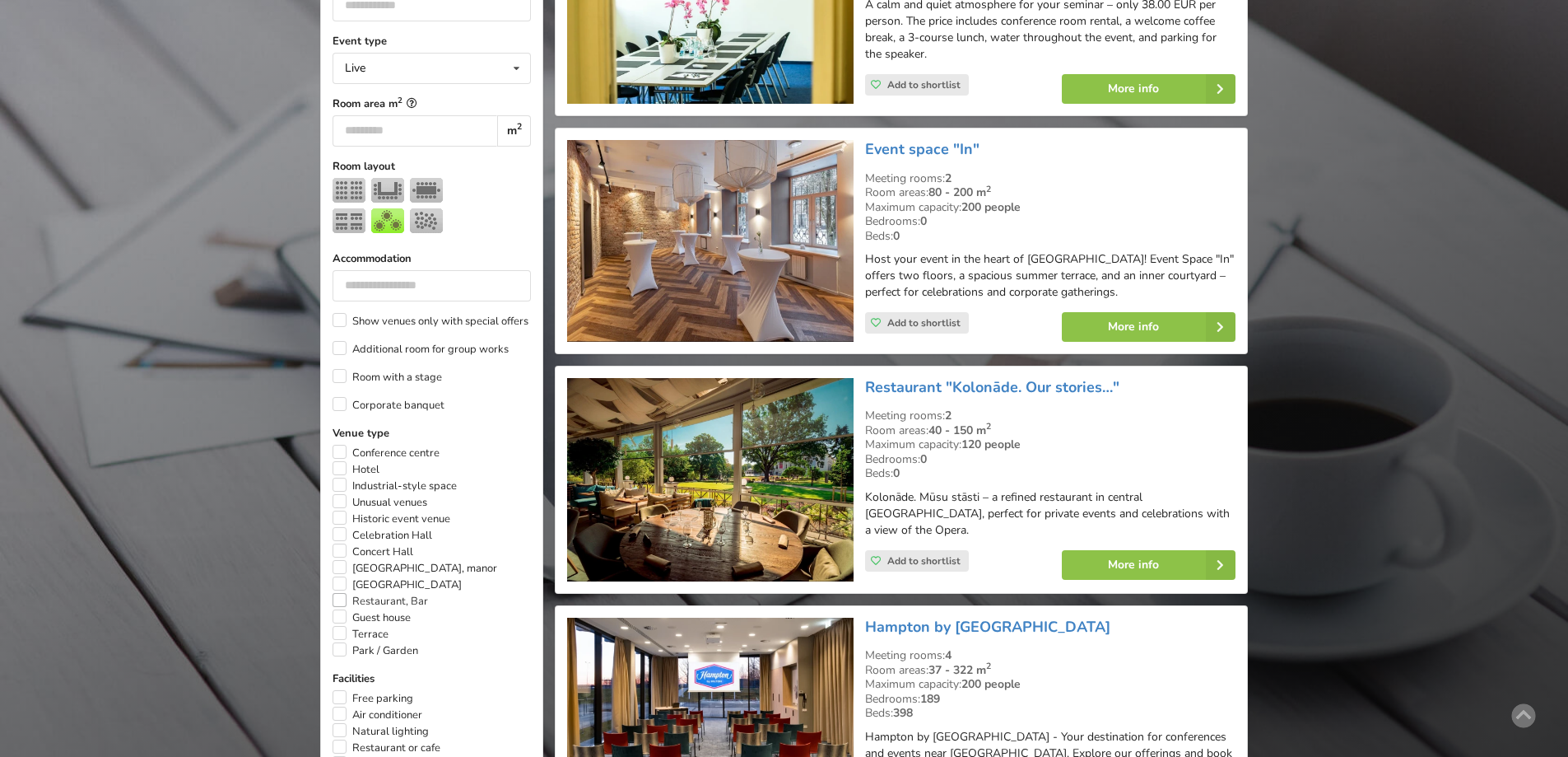
click at [340, 593] on label "Restaurant, Bar" at bounding box center [380, 601] width 96 height 16
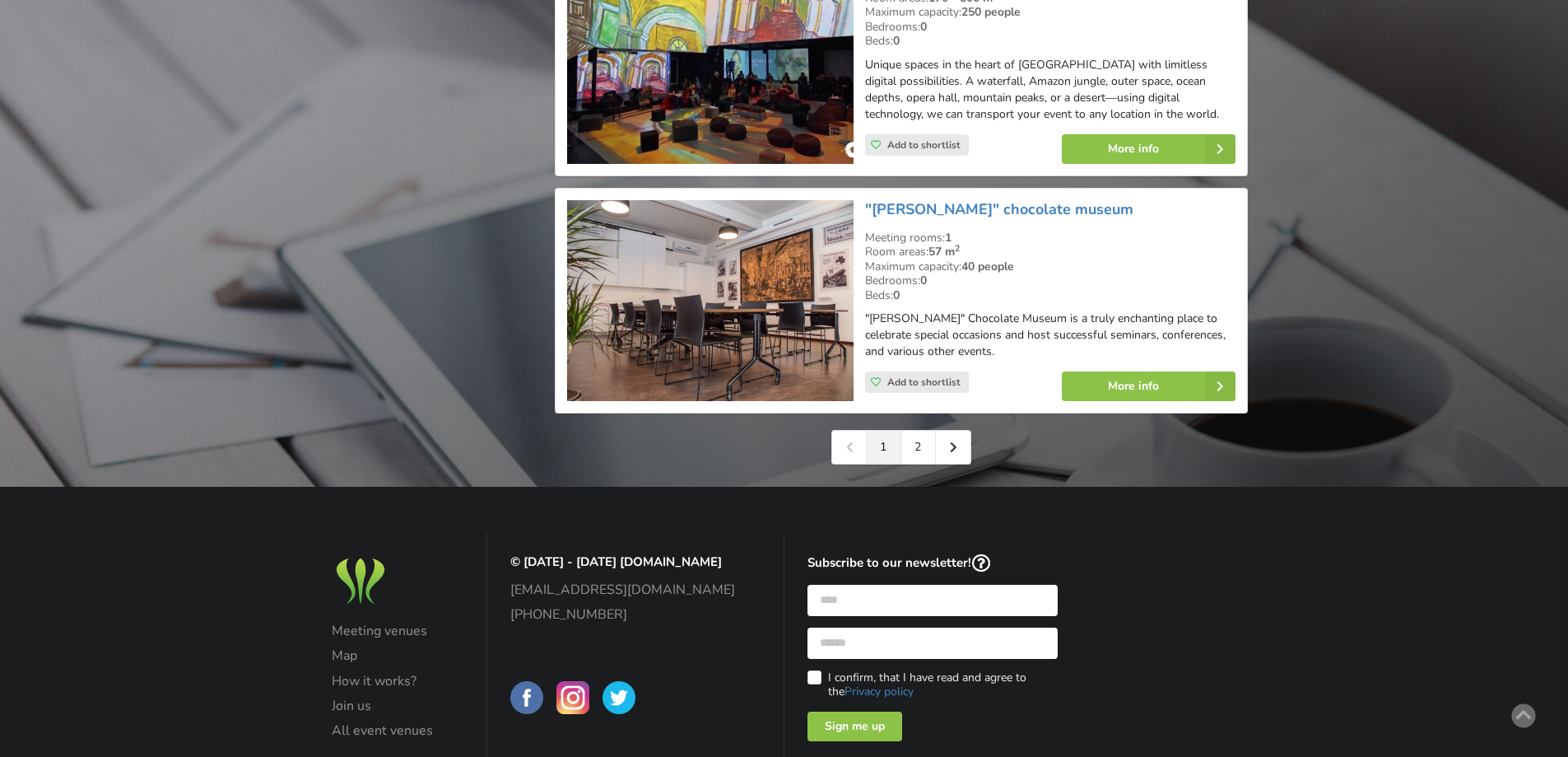
scroll to position [3747, 0]
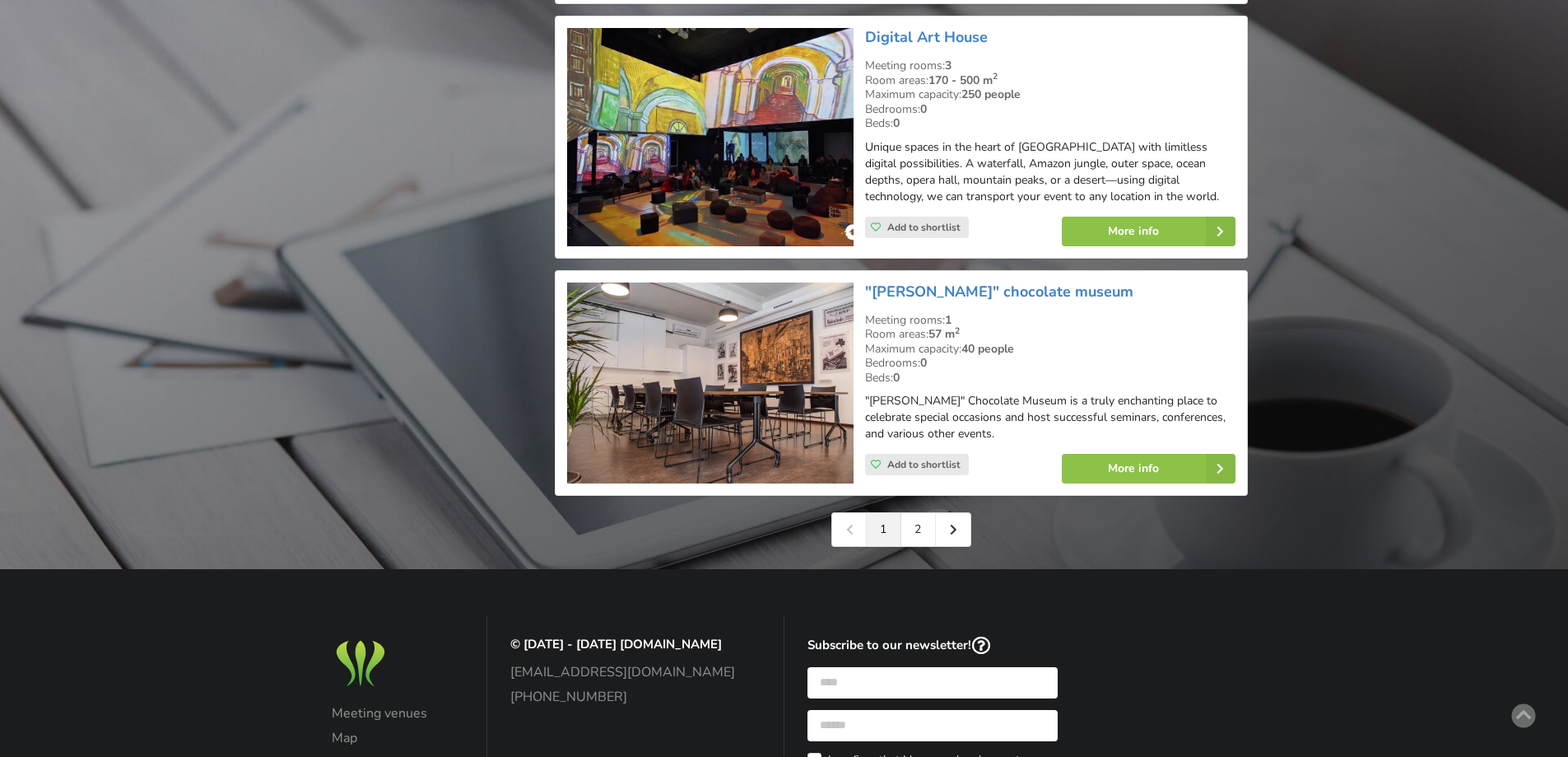
click at [951, 442] on div "Add to shortlist" at bounding box center [951, 468] width 197 height 53
drag, startPoint x: 952, startPoint y: 412, endPoint x: 959, endPoint y: 465, distance: 53.5
click at [954, 524] on icon at bounding box center [953, 530] width 7 height 12
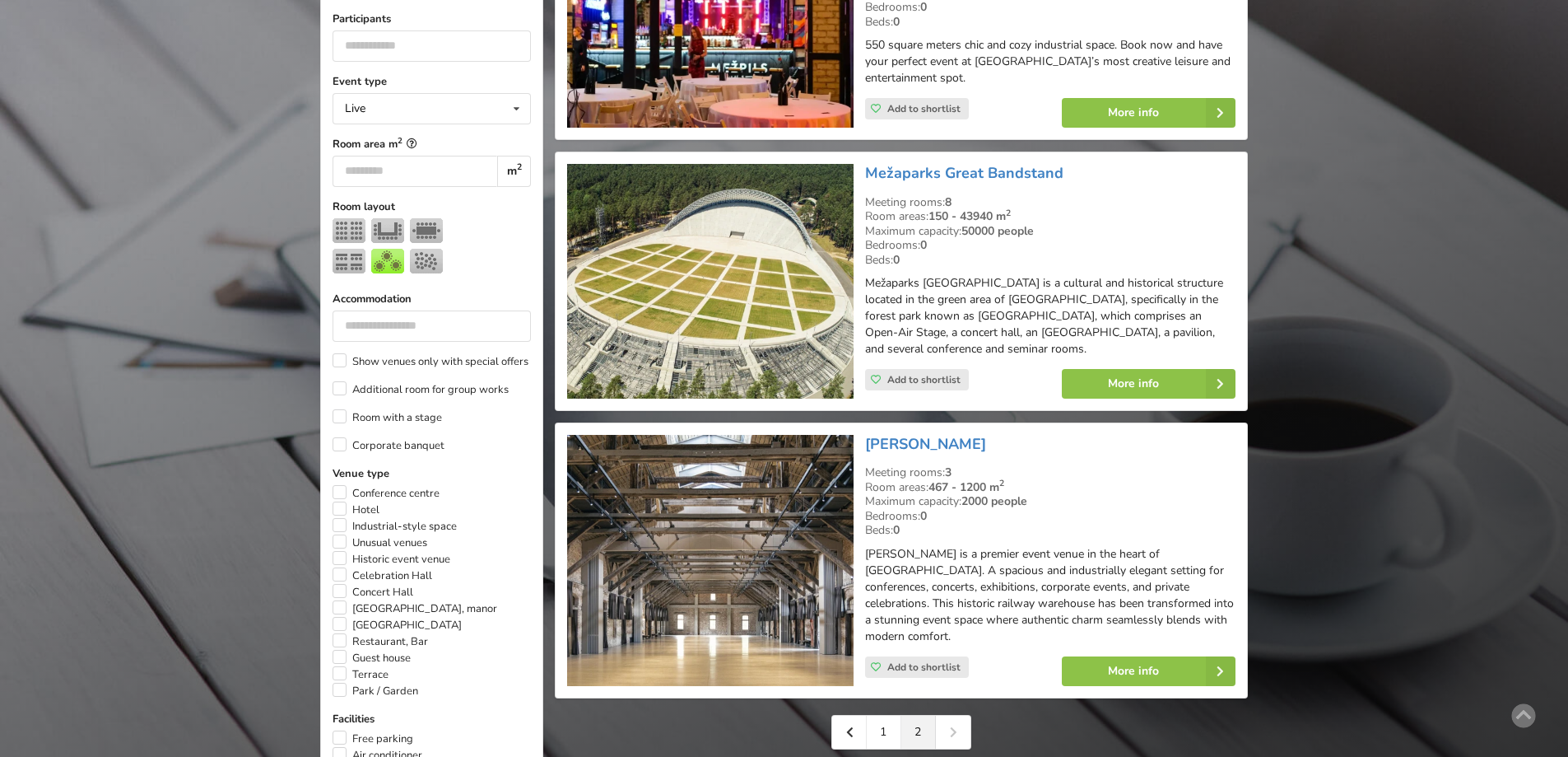
scroll to position [659, 0]
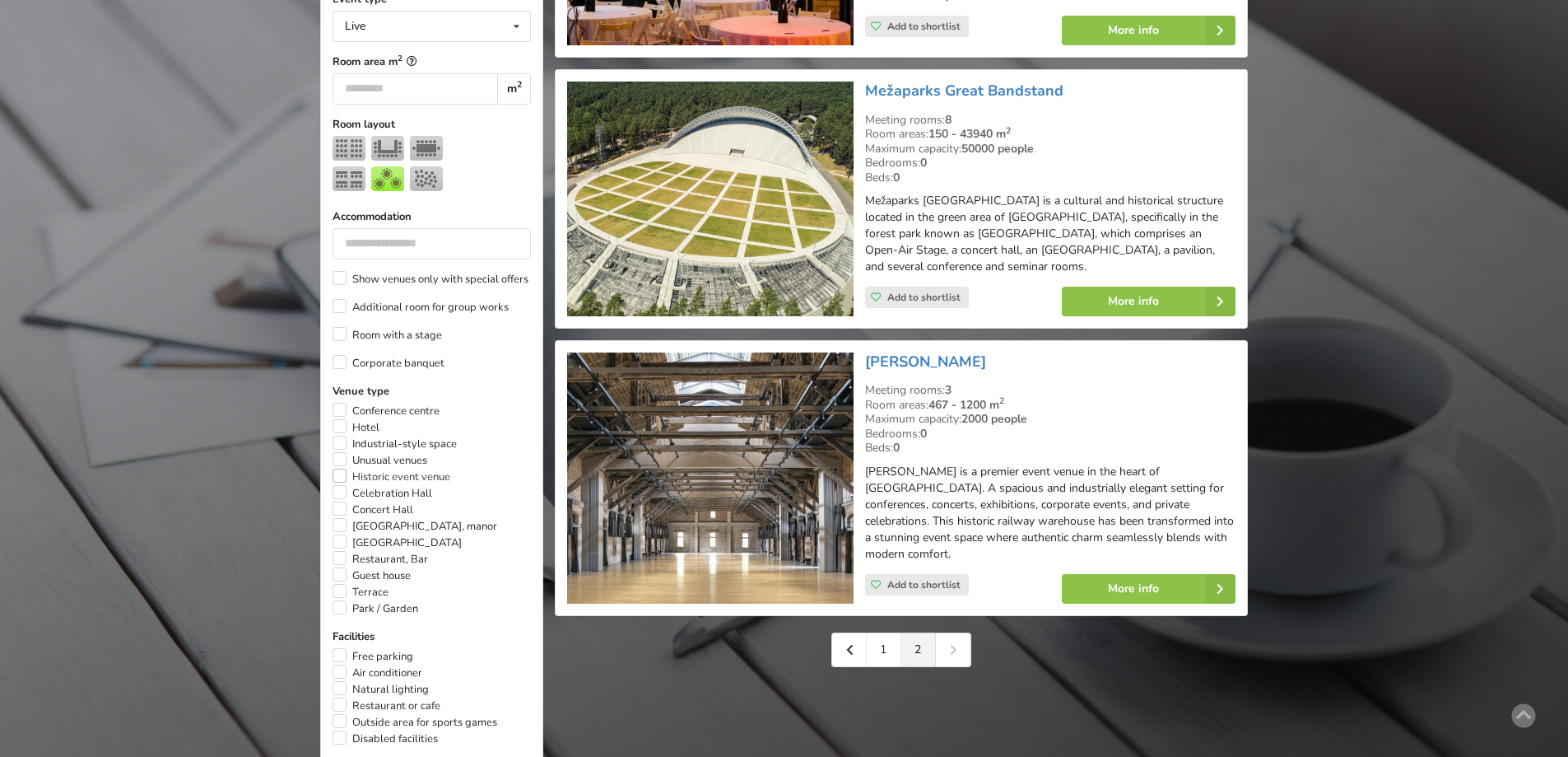
click at [341, 468] on label "Historic event venue" at bounding box center [391, 476] width 118 height 16
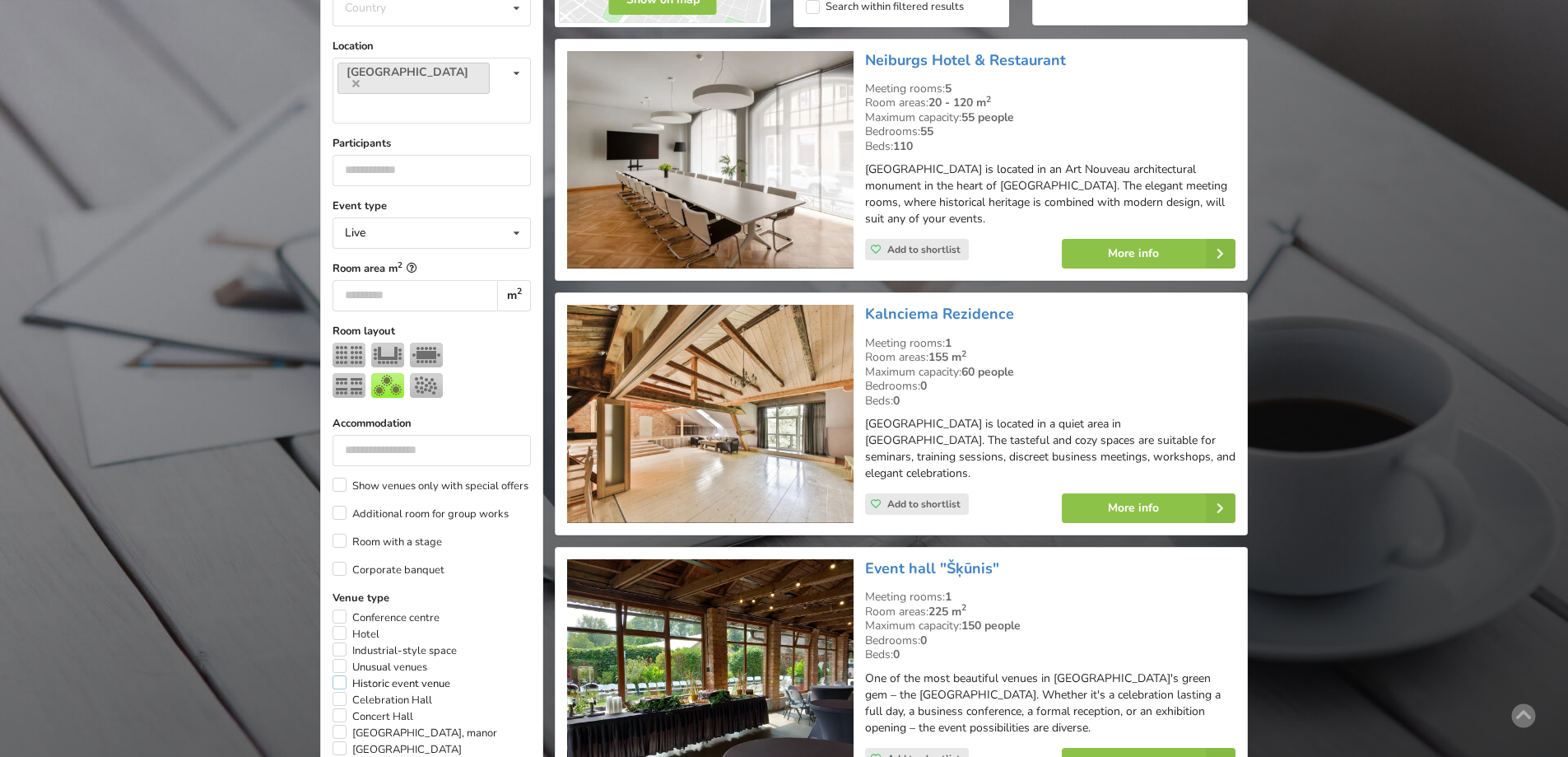
scroll to position [534, 0]
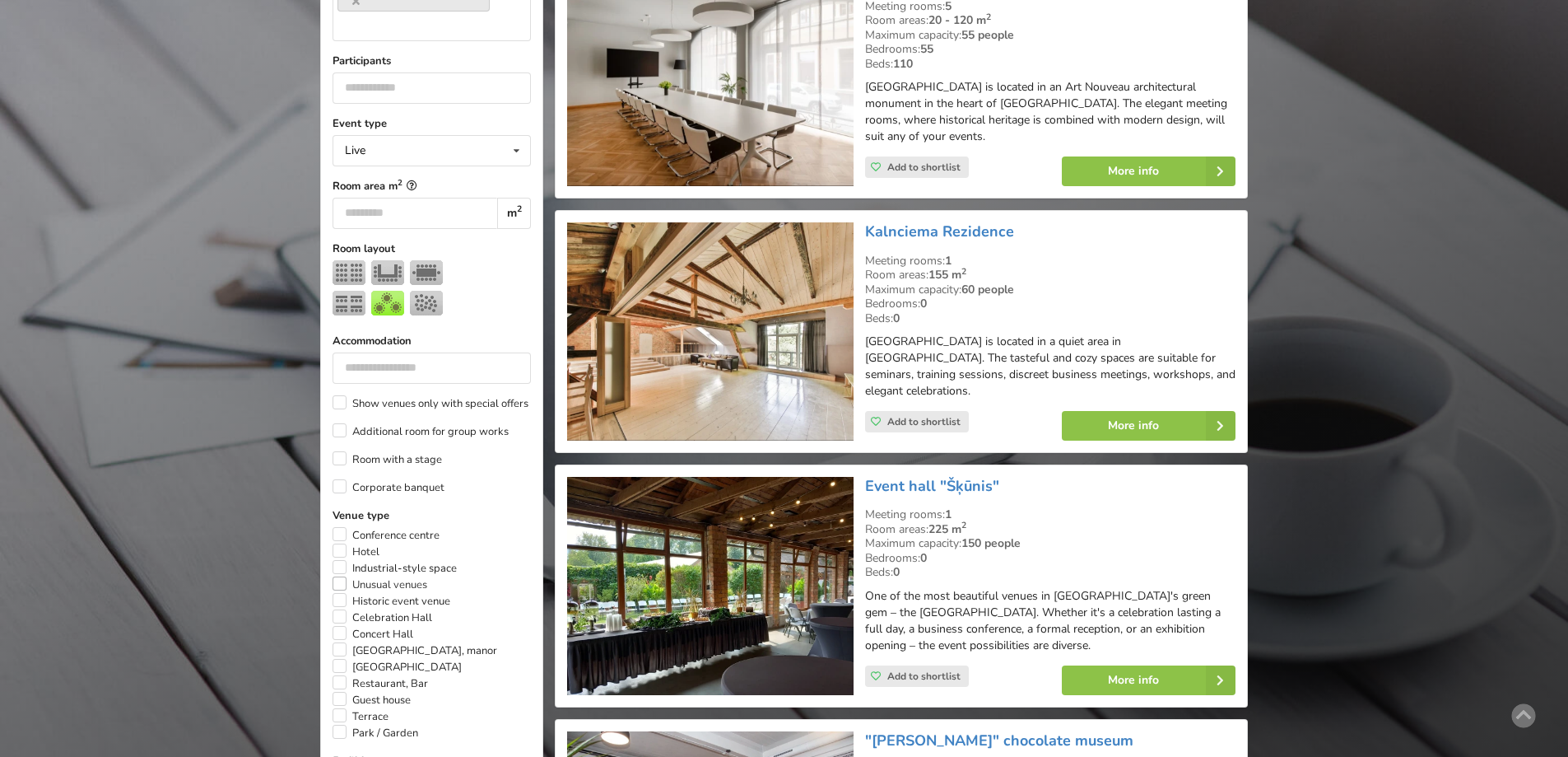
click at [332, 576] on label "Unusual venues" at bounding box center [379, 584] width 95 height 16
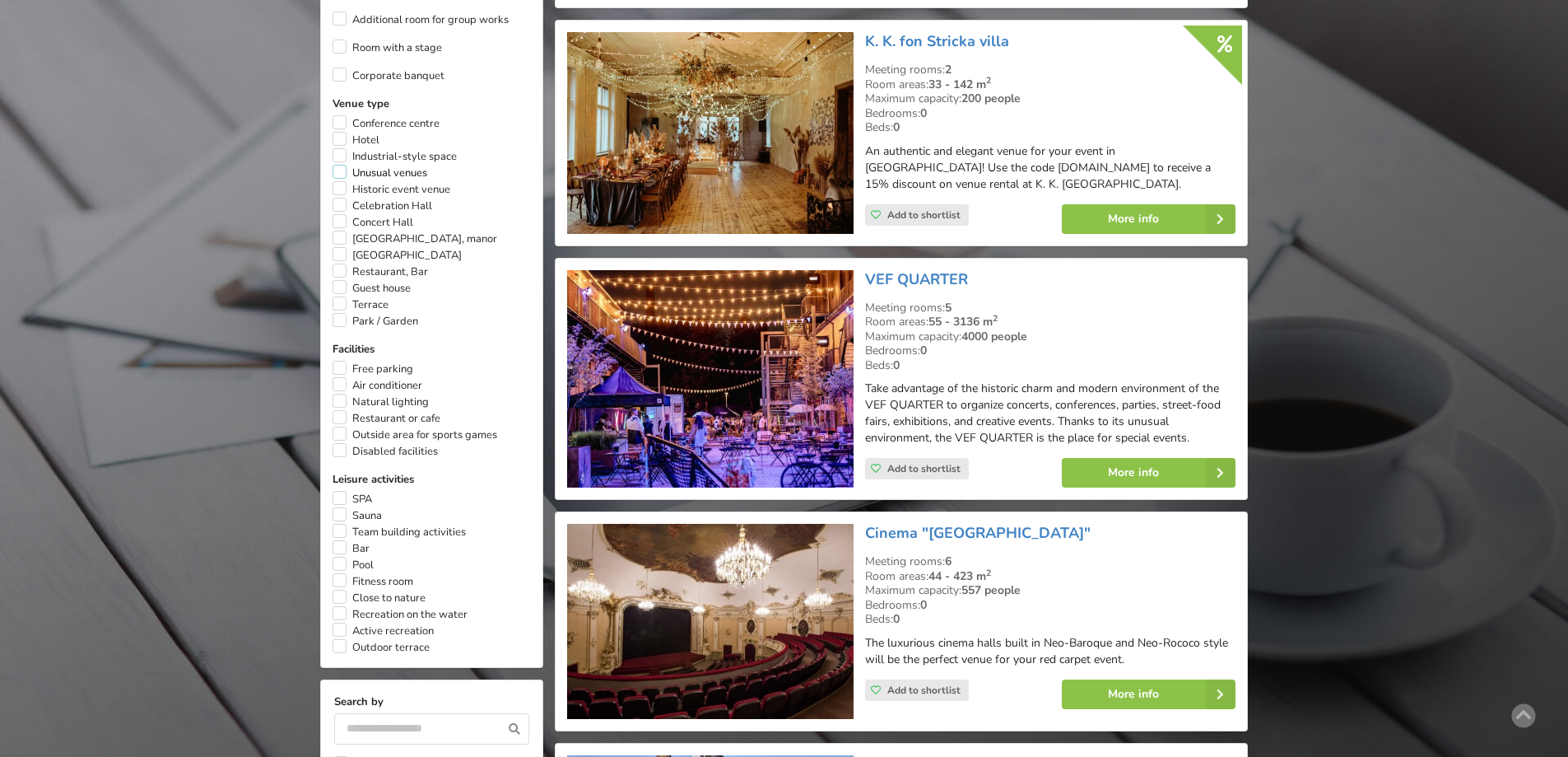
scroll to position [782, 0]
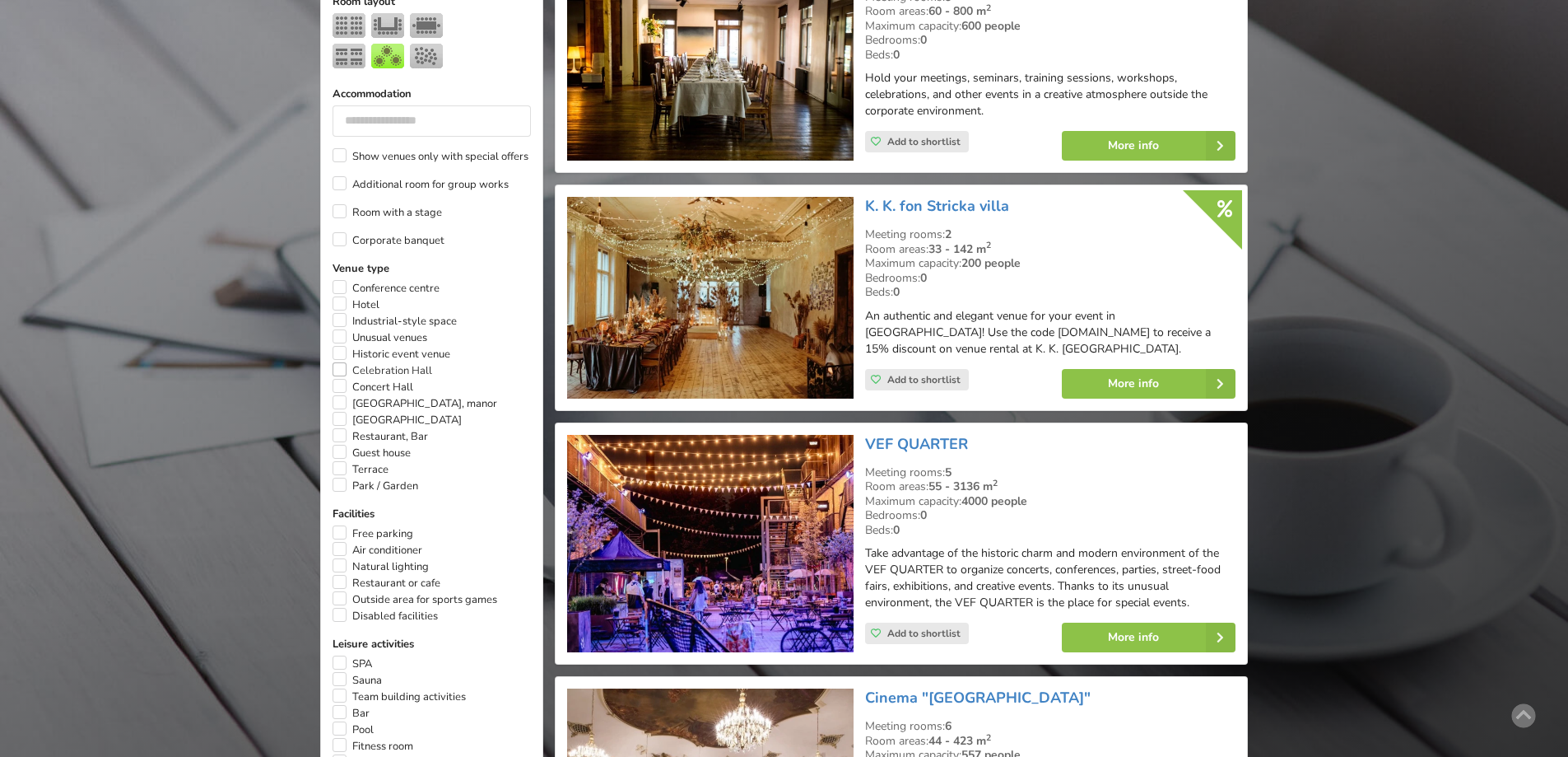
click at [343, 363] on label "Celebration Hall" at bounding box center [382, 371] width 100 height 16
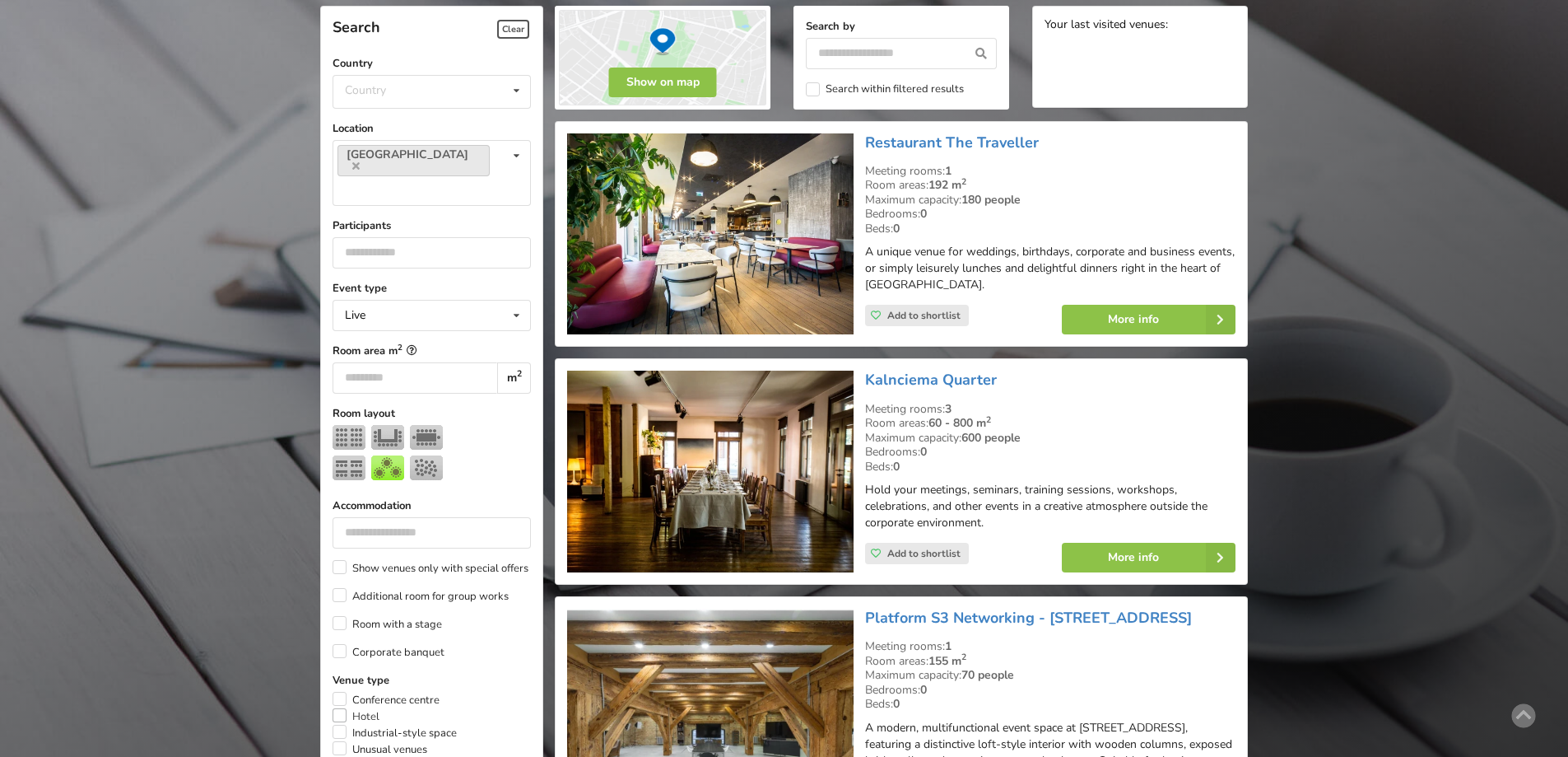
scroll to position [452, 0]
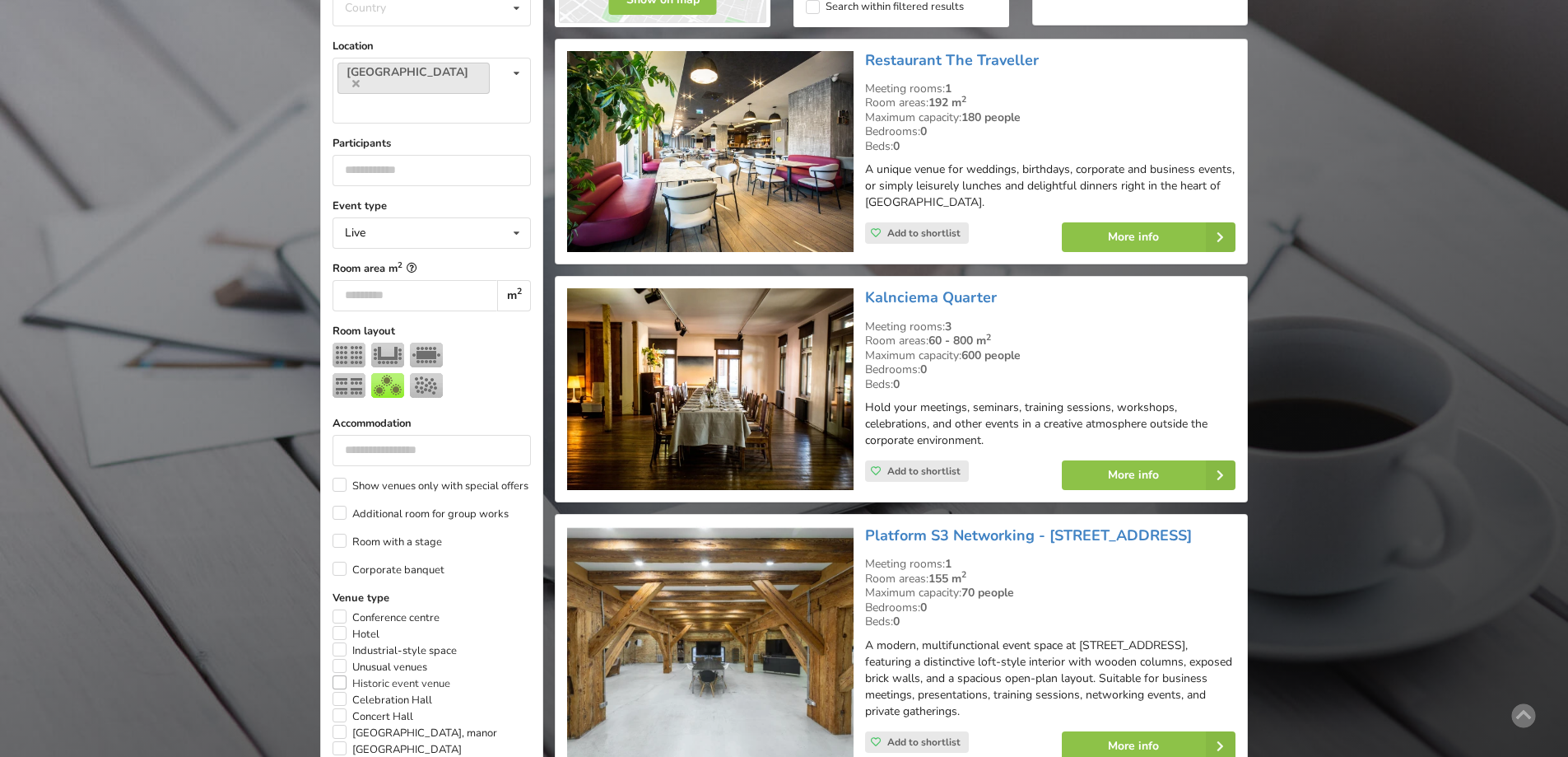
click at [339, 675] on label "Historic event venue" at bounding box center [391, 683] width 118 height 16
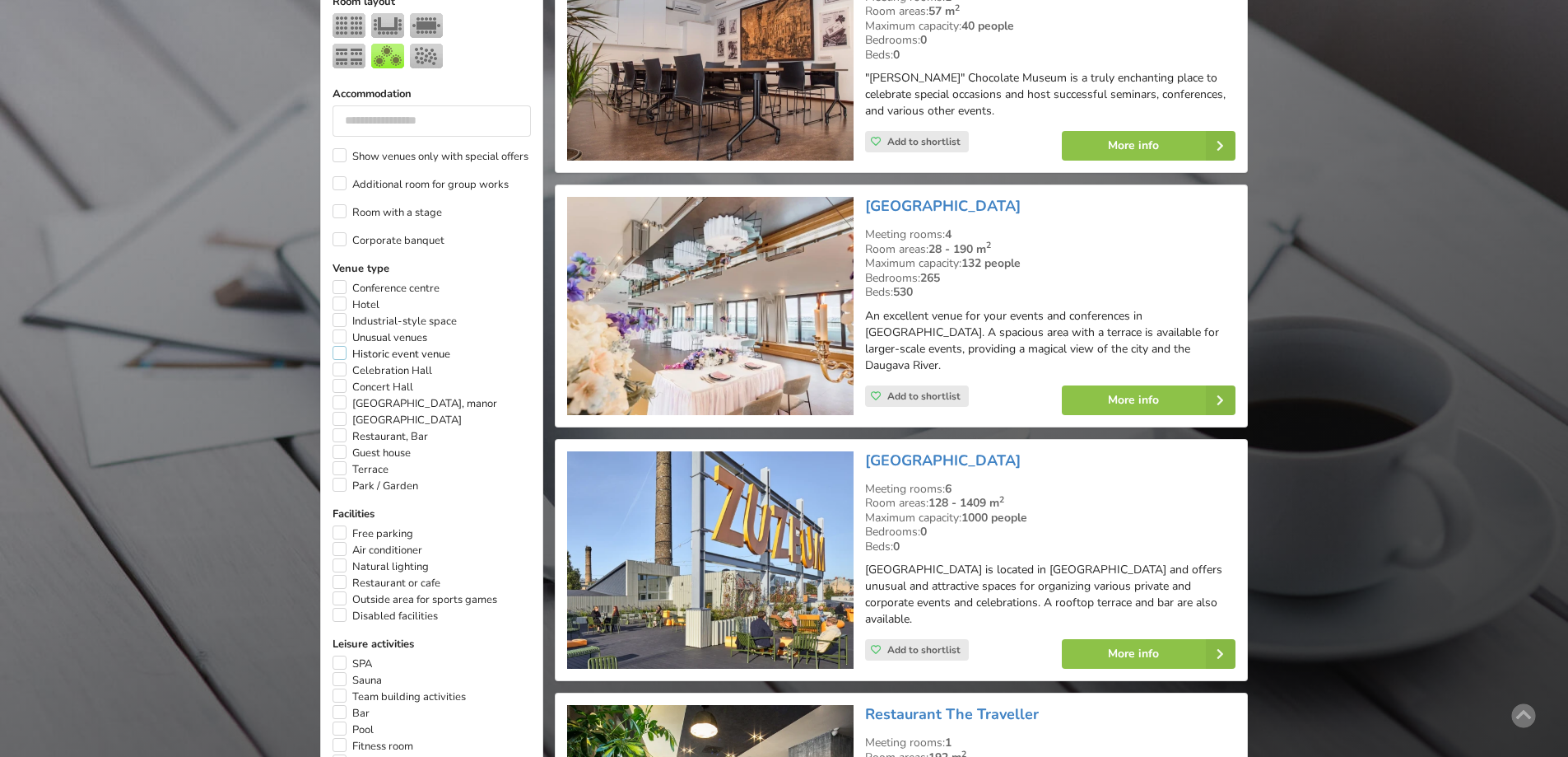
scroll to position [1029, 0]
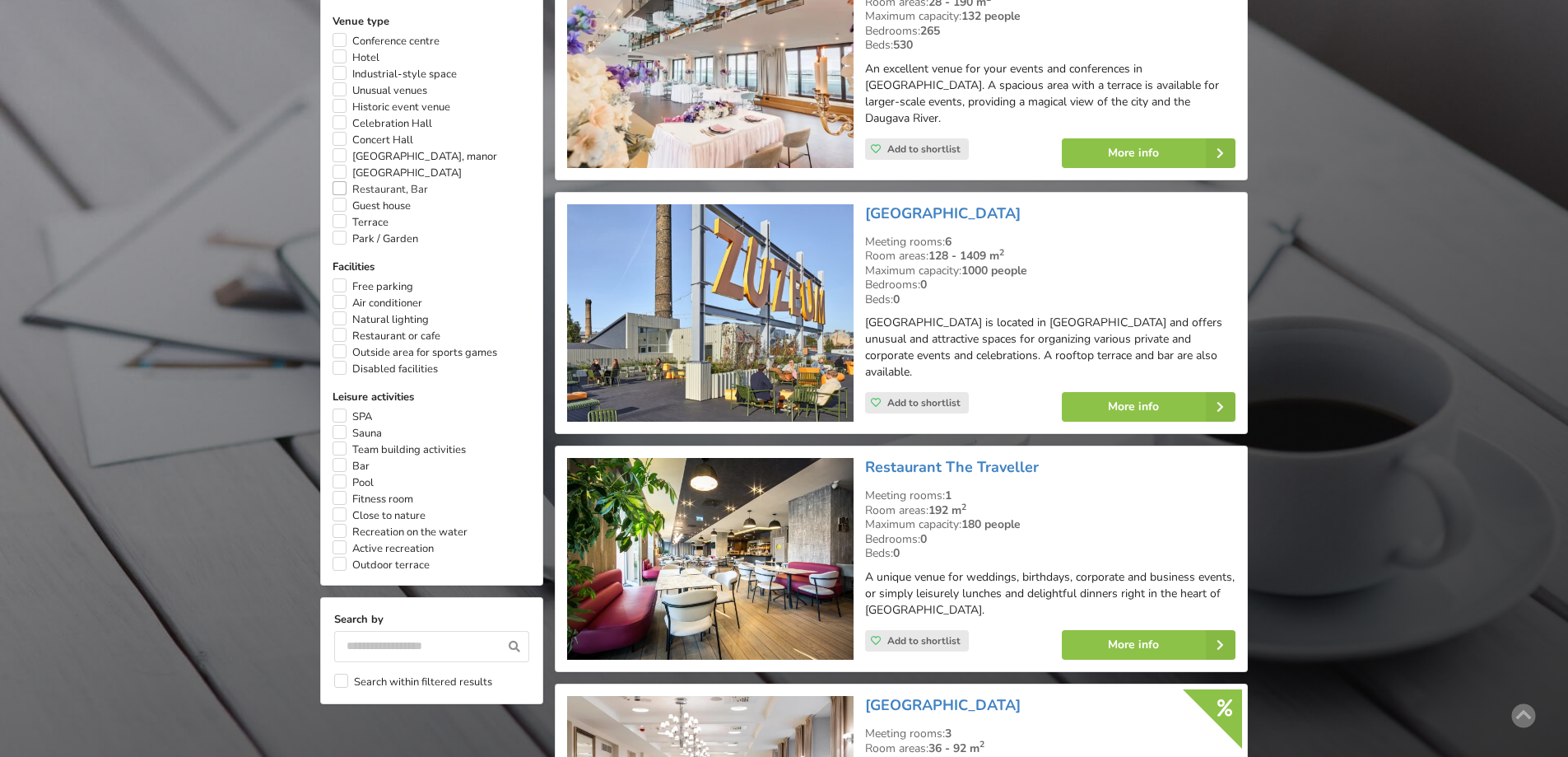
click at [341, 181] on label "Restaurant, Bar" at bounding box center [380, 189] width 96 height 16
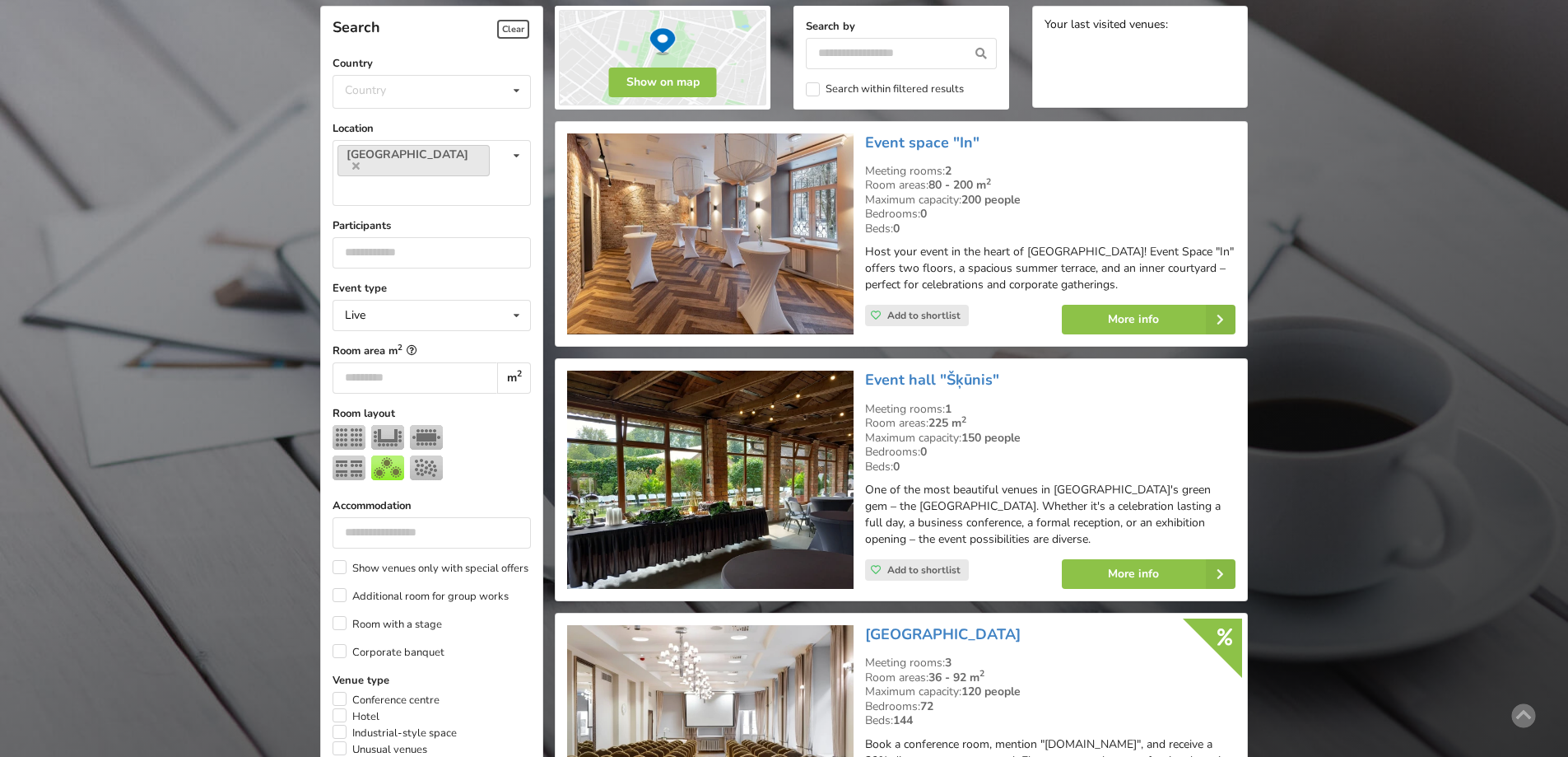
scroll to position [534, 0]
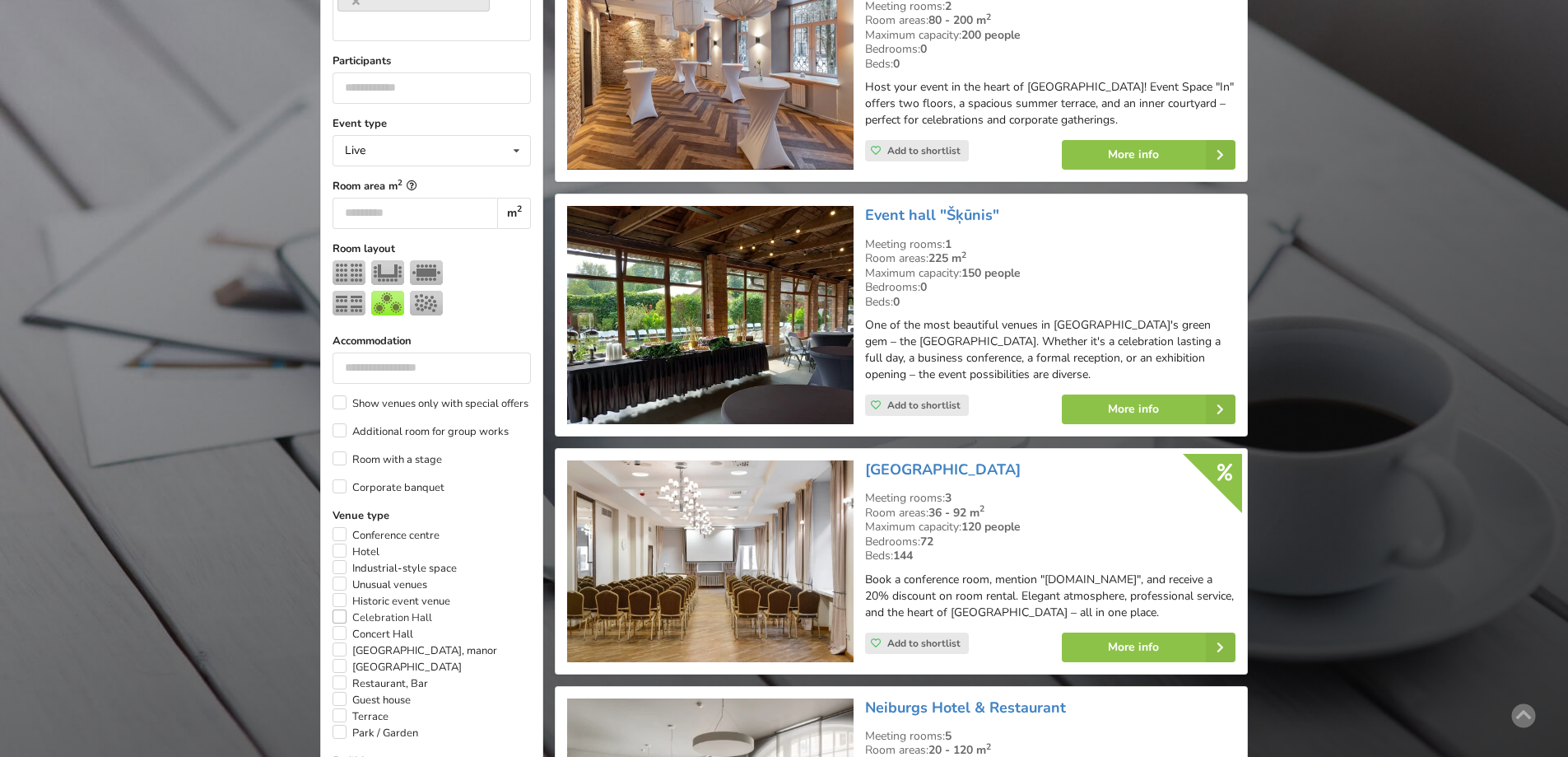
click at [340, 609] on label "Celebration Hall" at bounding box center [382, 617] width 100 height 16
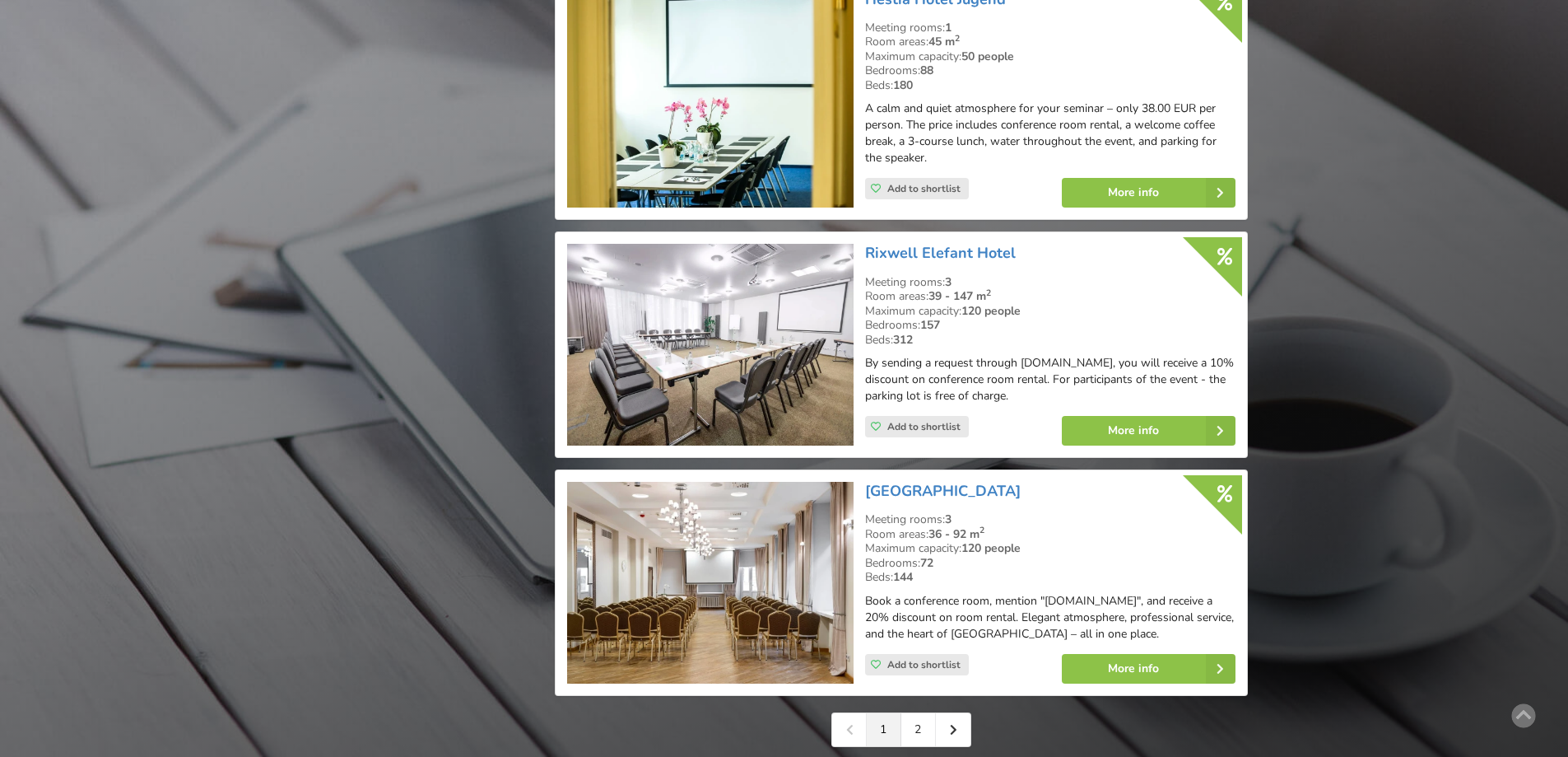
scroll to position [3747, 0]
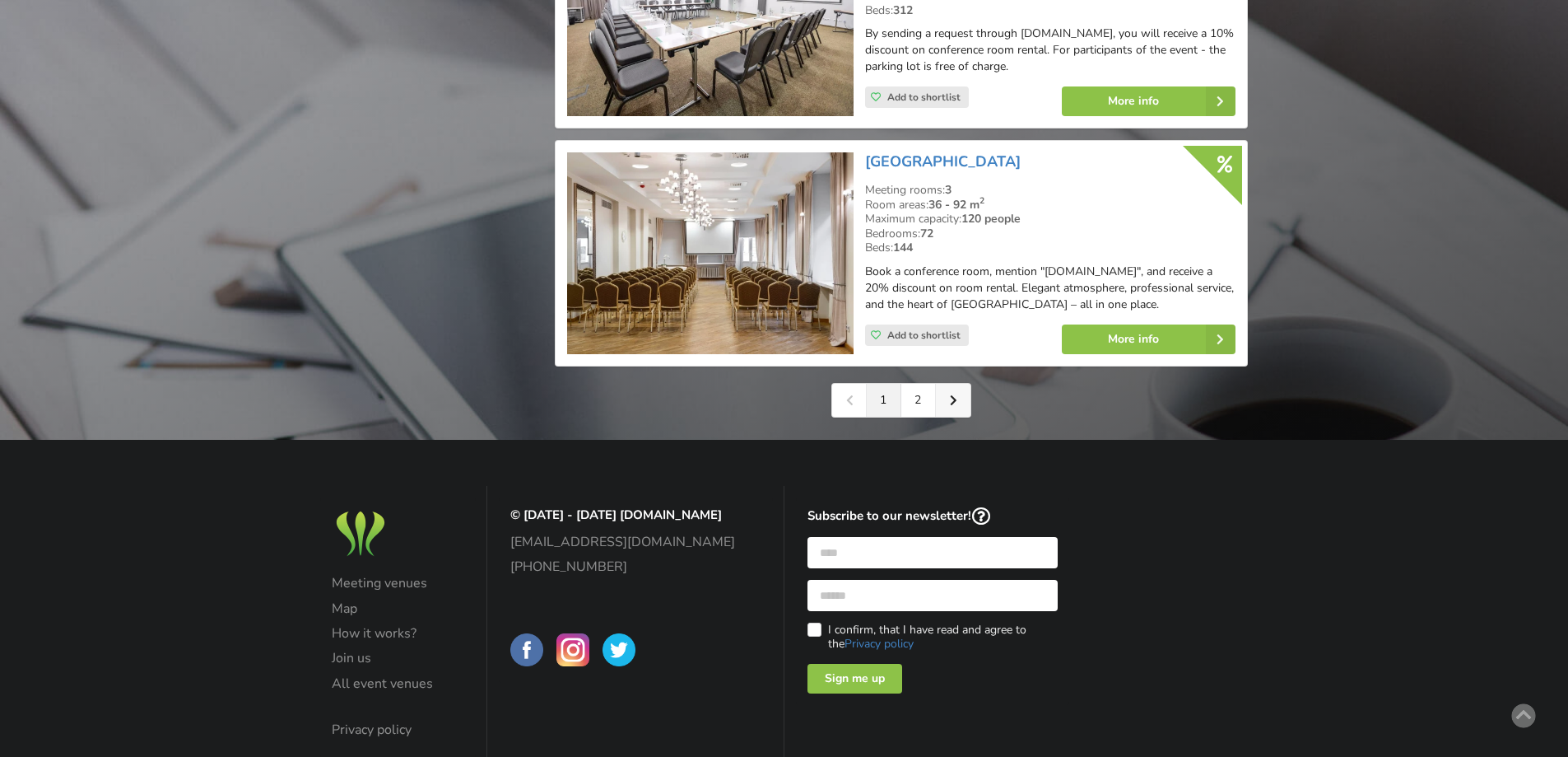
click at [947, 383] on link at bounding box center [953, 399] width 35 height 33
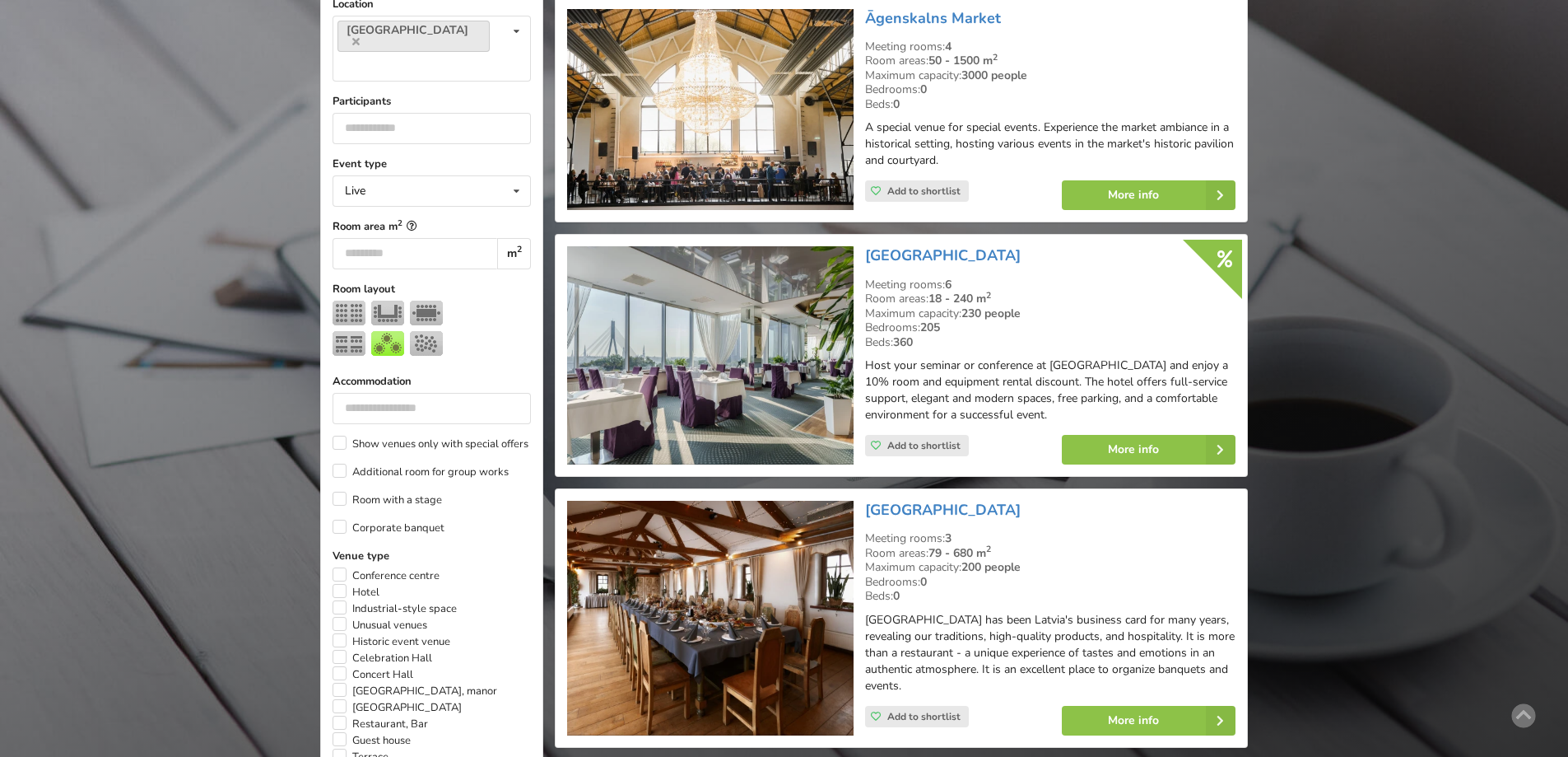
scroll to position [741, 0]
